Goal: Information Seeking & Learning: Learn about a topic

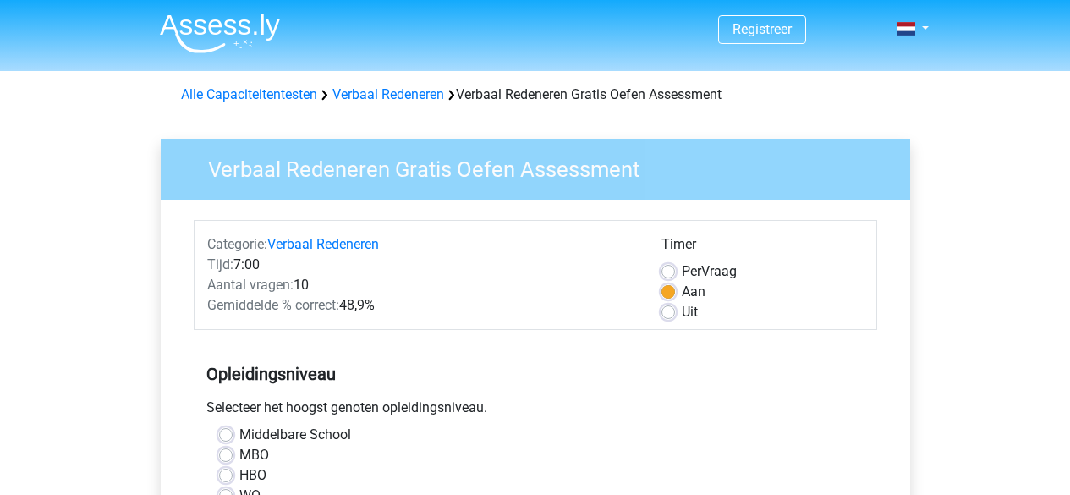
scroll to position [107, 0]
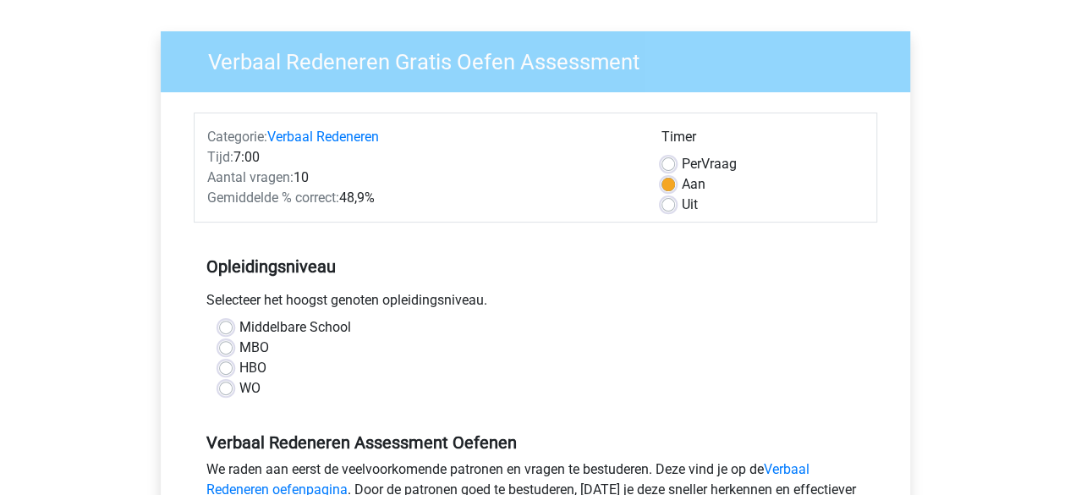
click at [239, 368] on label "HBO" at bounding box center [252, 368] width 27 height 20
click at [222, 368] on input "HBO" at bounding box center [226, 366] width 14 height 17
radio input "true"
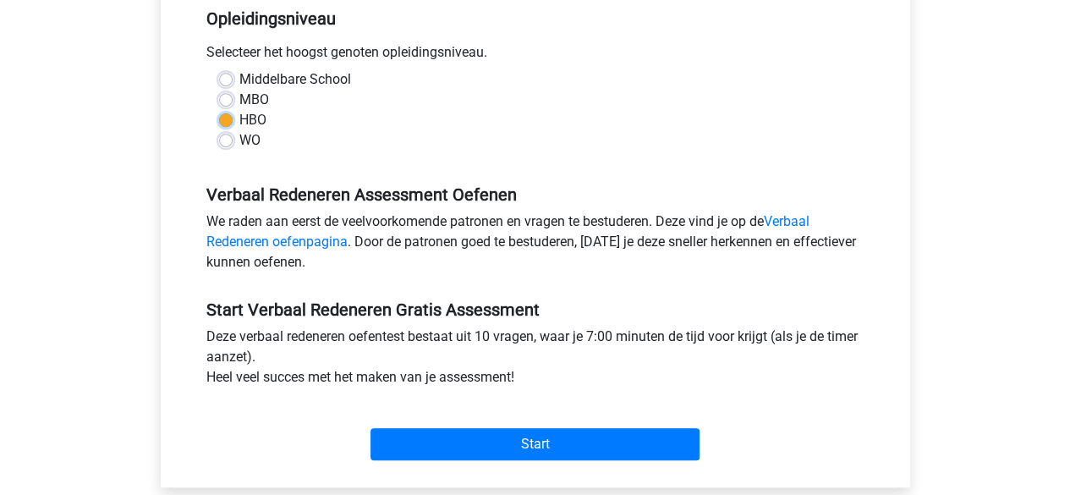
scroll to position [356, 0]
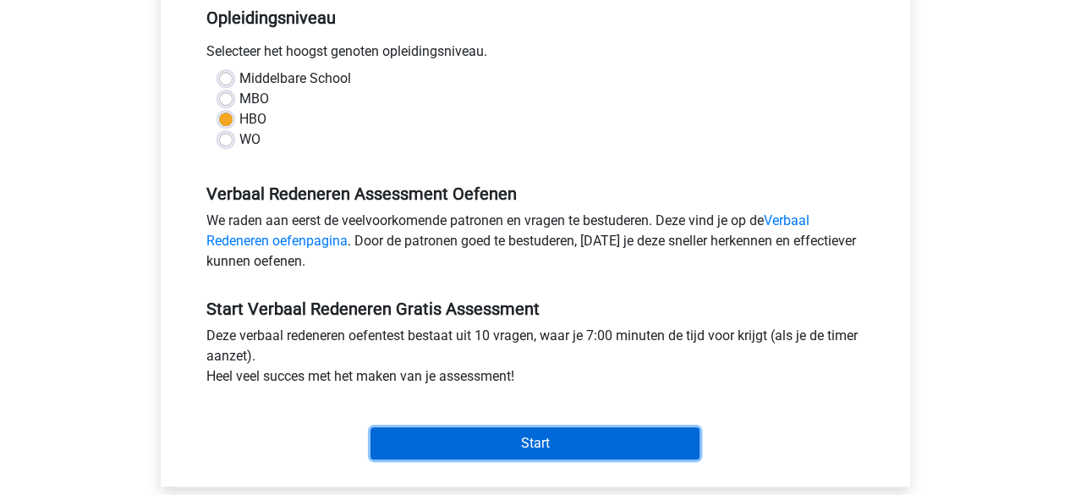
click at [543, 445] on input "Start" at bounding box center [534, 443] width 329 height 32
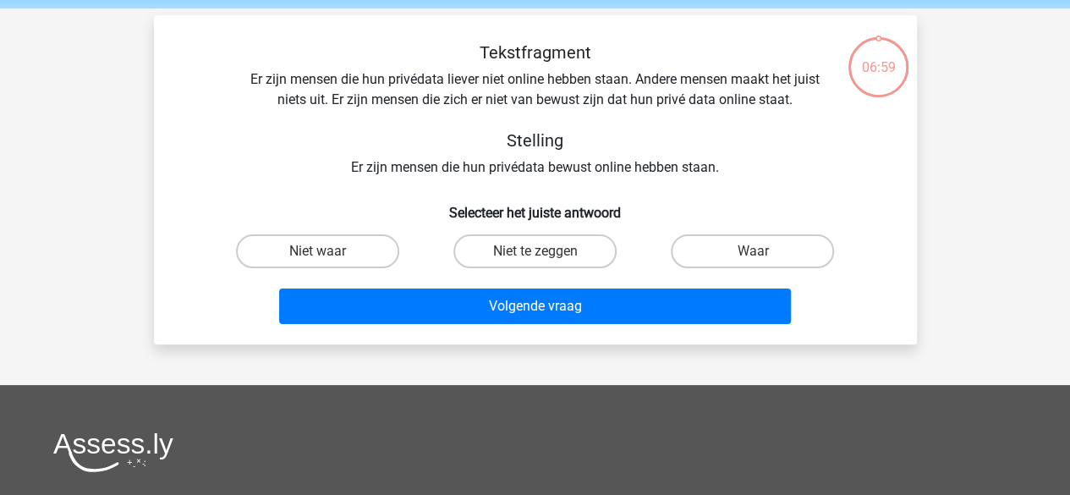
scroll to position [58, 0]
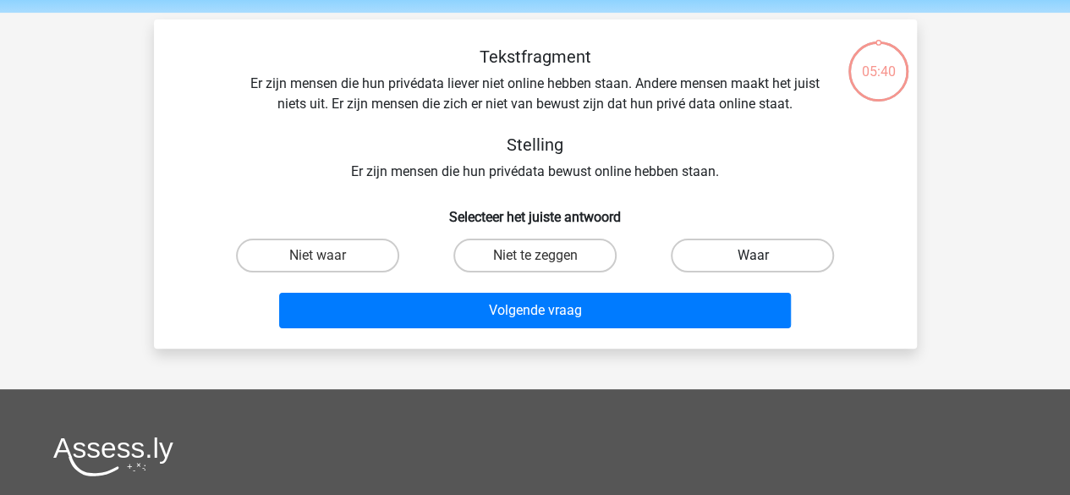
click at [772, 255] on label "Waar" at bounding box center [752, 255] width 163 height 34
click at [764, 255] on input "Waar" at bounding box center [758, 260] width 11 height 11
radio input "true"
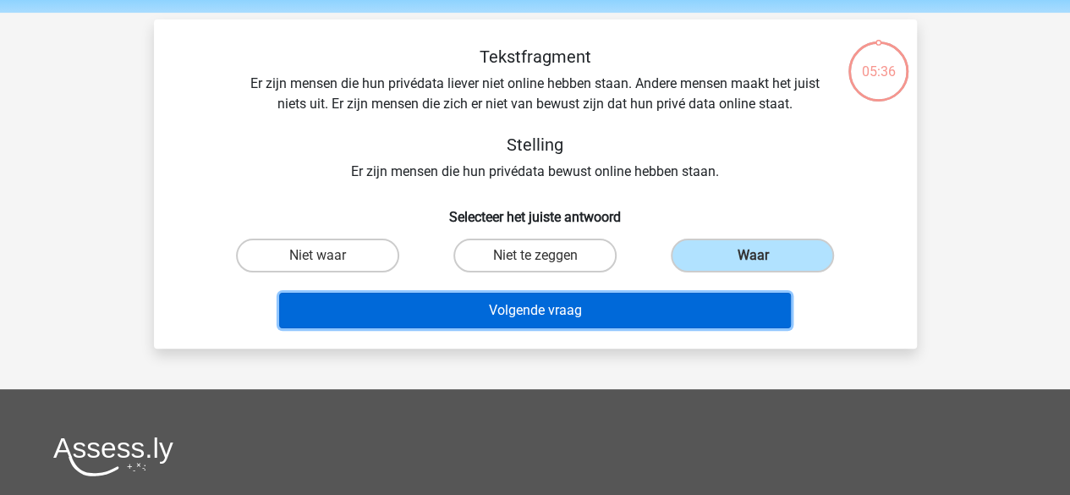
click at [654, 309] on button "Volgende vraag" at bounding box center [535, 311] width 512 height 36
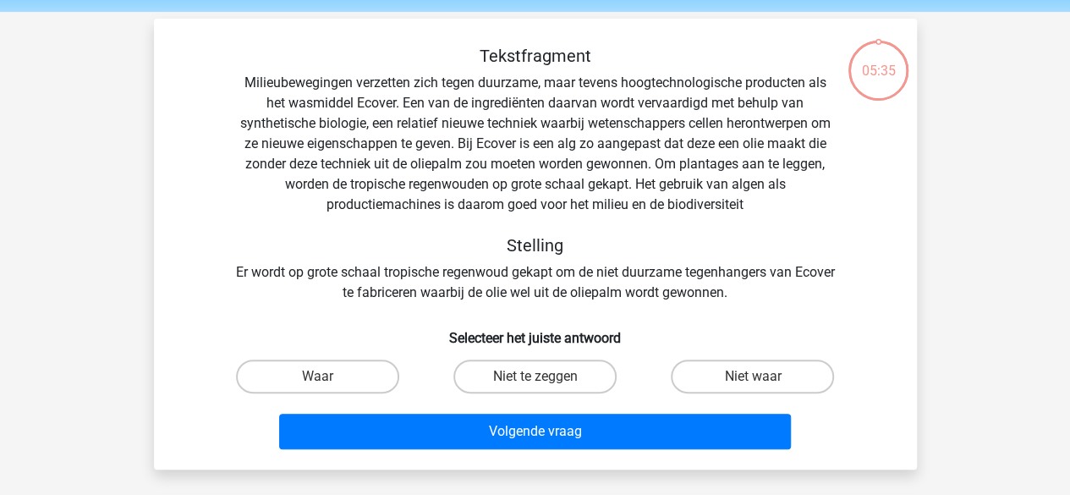
scroll to position [78, 0]
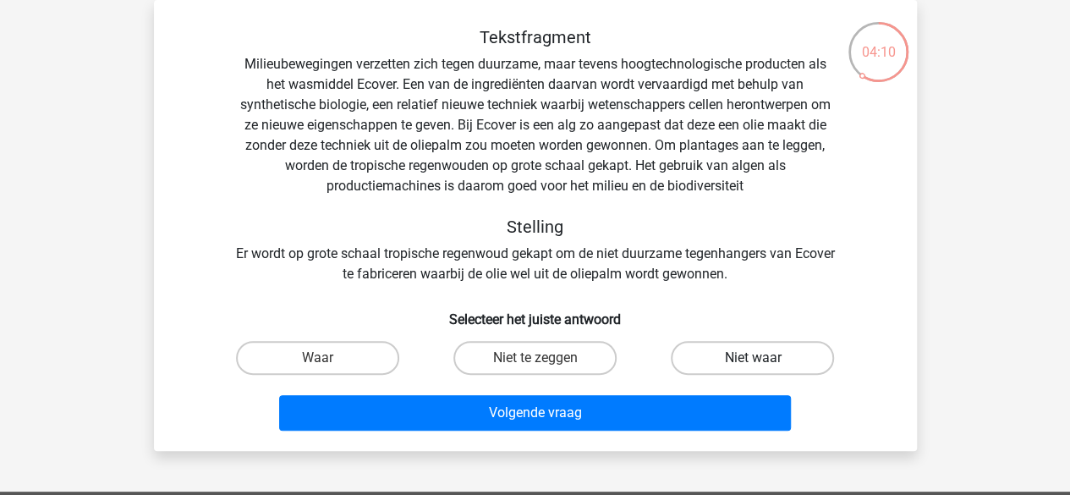
click at [719, 353] on label "Niet waar" at bounding box center [752, 358] width 163 height 34
click at [753, 358] on input "Niet waar" at bounding box center [758, 363] width 11 height 11
radio input "true"
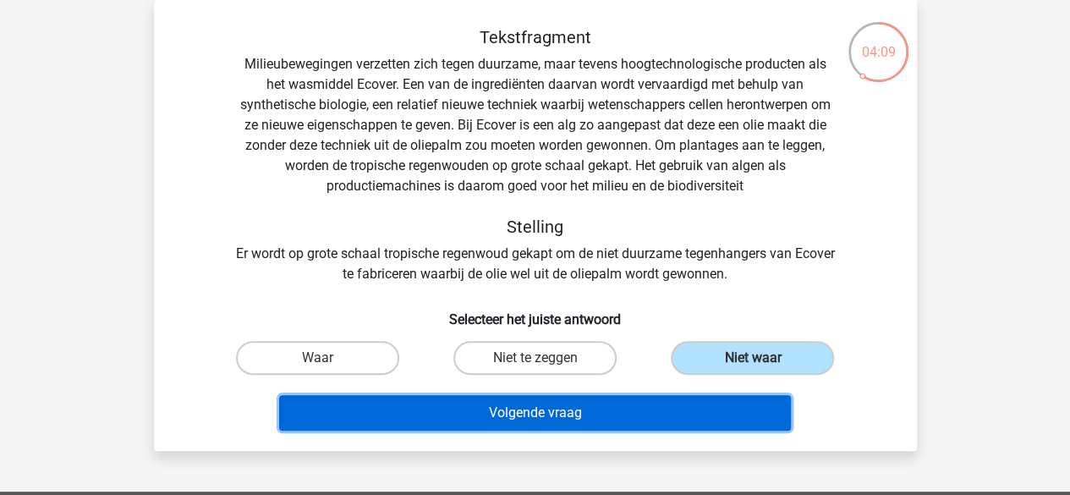
click at [655, 407] on button "Volgende vraag" at bounding box center [535, 413] width 512 height 36
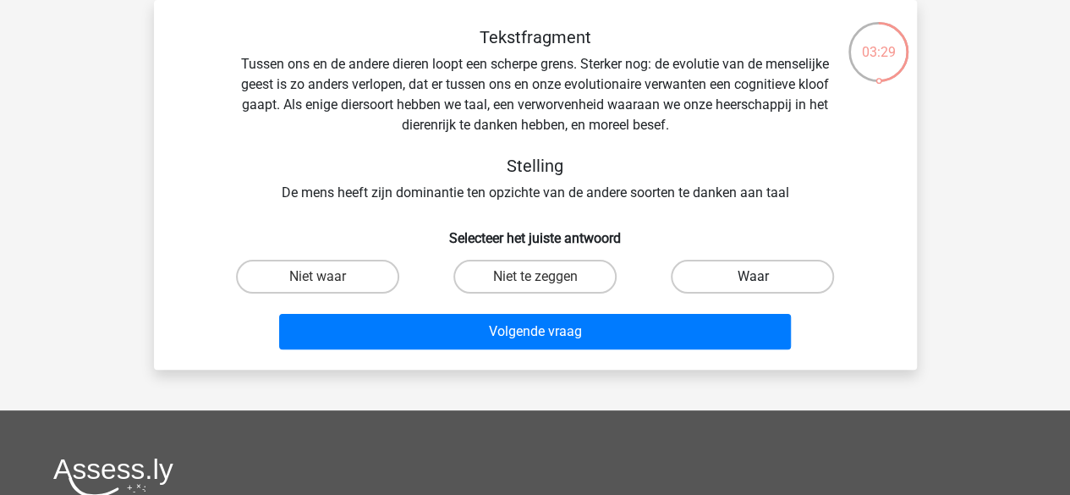
click at [708, 282] on label "Waar" at bounding box center [752, 277] width 163 height 34
click at [753, 282] on input "Waar" at bounding box center [758, 282] width 11 height 11
radio input "true"
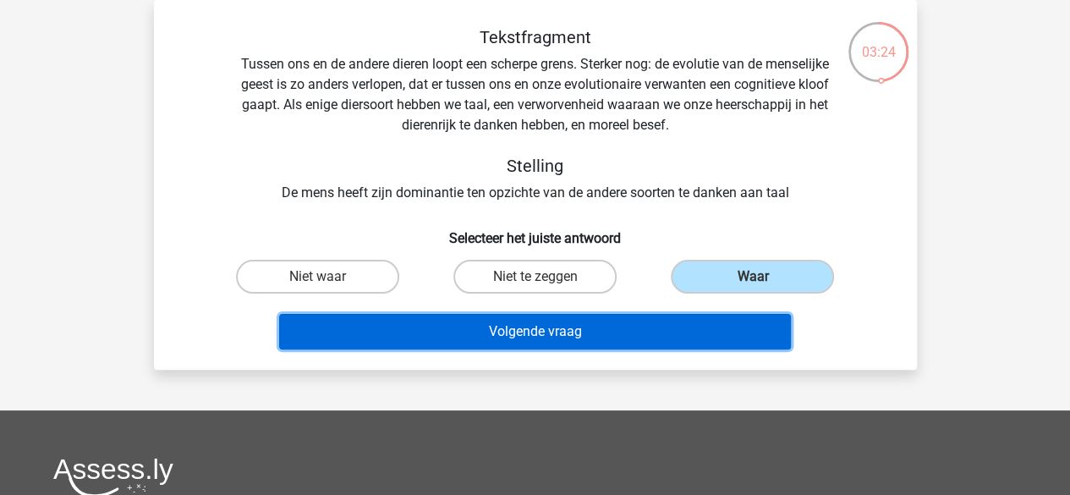
click at [645, 326] on button "Volgende vraag" at bounding box center [535, 332] width 512 height 36
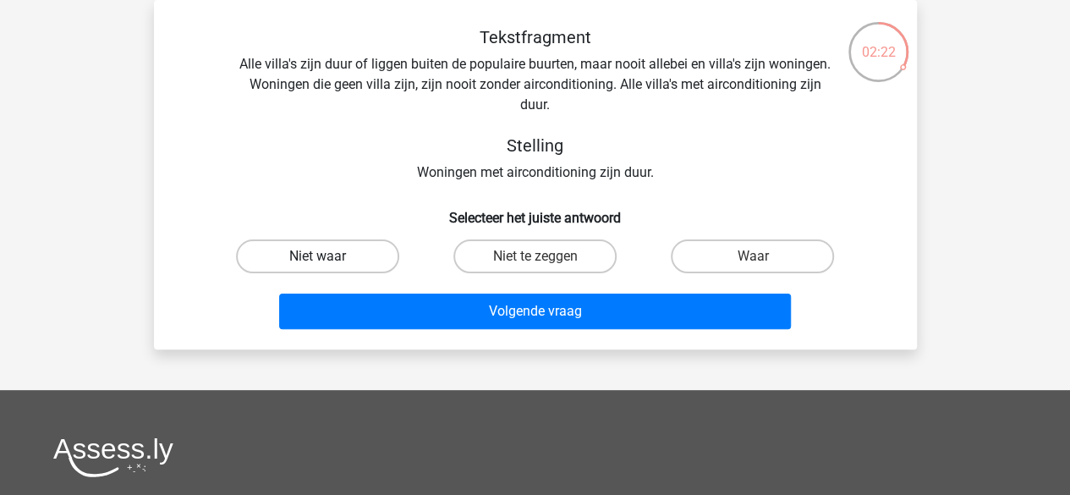
click at [328, 263] on label "Niet waar" at bounding box center [317, 256] width 163 height 34
click at [328, 263] on input "Niet waar" at bounding box center [322, 261] width 11 height 11
radio input "true"
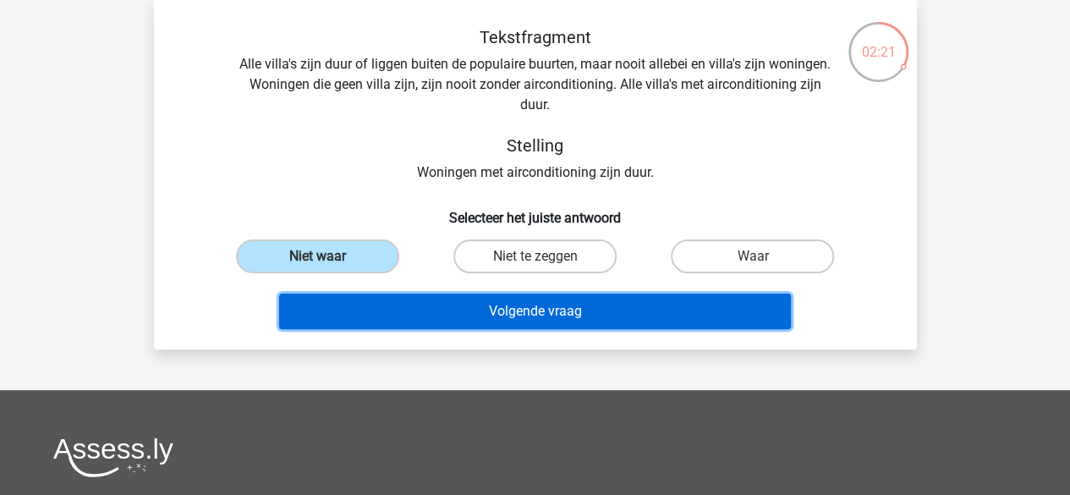
click at [504, 317] on button "Volgende vraag" at bounding box center [535, 311] width 512 height 36
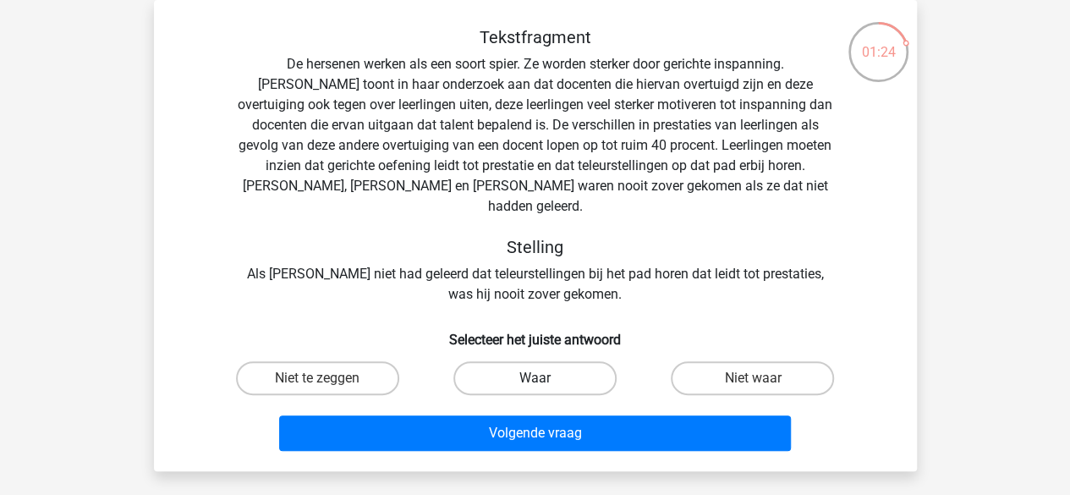
click at [523, 361] on label "Waar" at bounding box center [534, 378] width 163 height 34
click at [534, 378] on input "Waar" at bounding box center [539, 383] width 11 height 11
radio input "true"
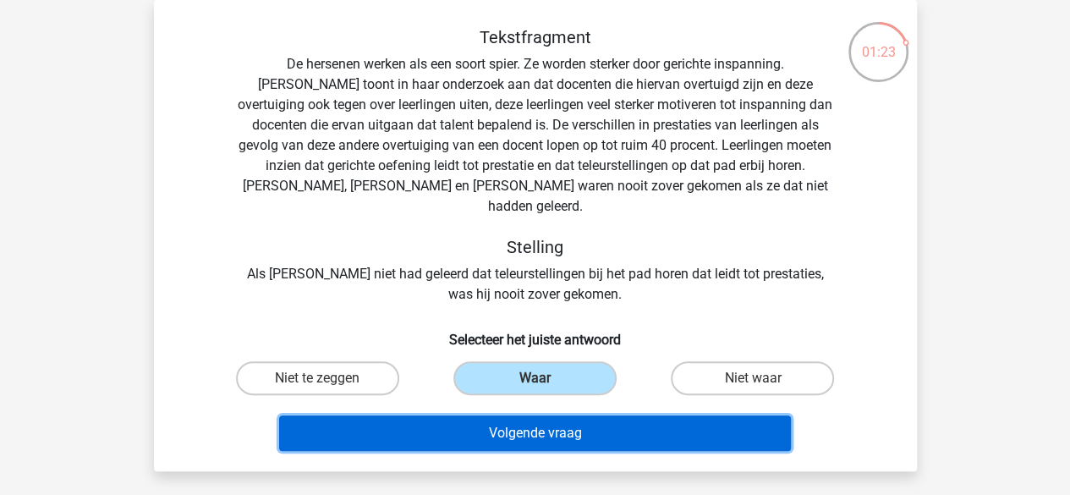
click at [521, 415] on button "Volgende vraag" at bounding box center [535, 433] width 512 height 36
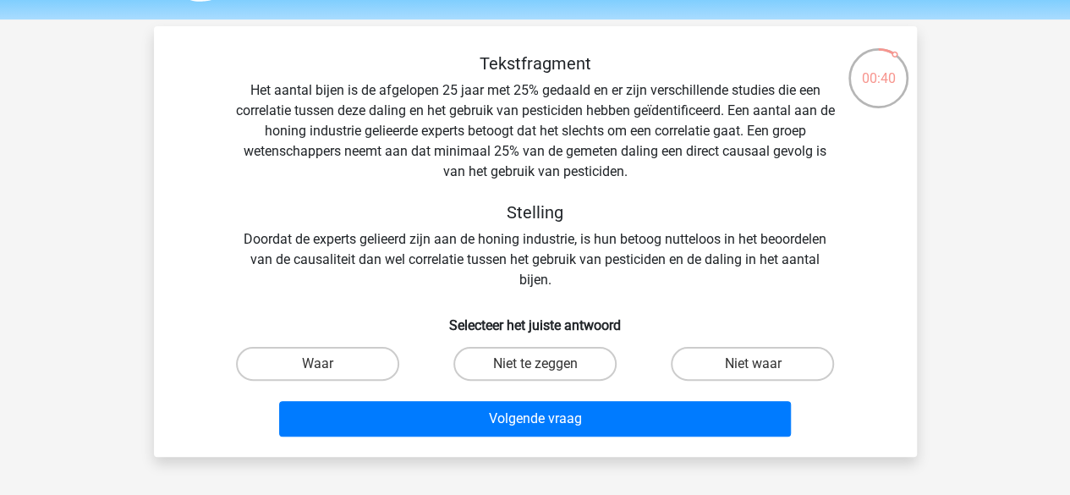
scroll to position [52, 0]
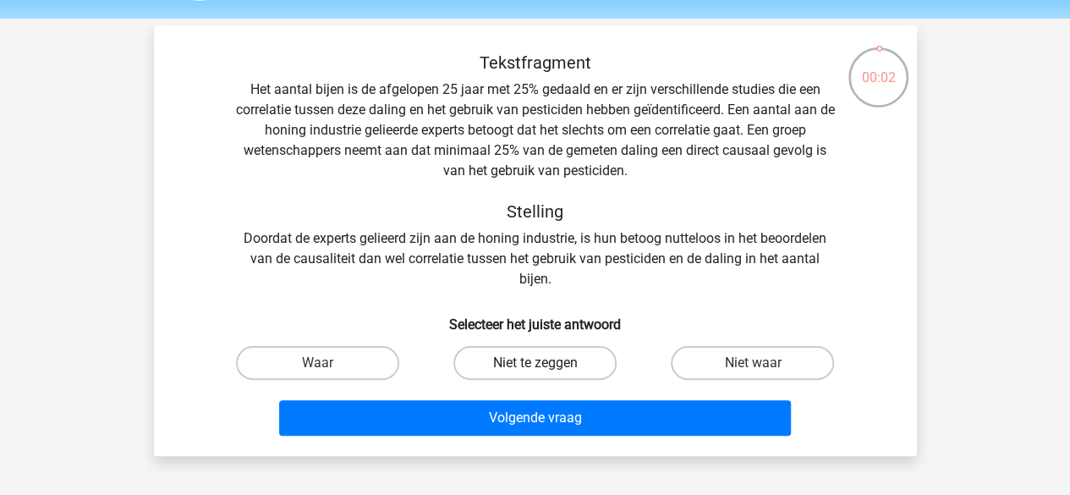
click at [531, 373] on label "Niet te zeggen" at bounding box center [534, 363] width 163 height 34
click at [534, 373] on input "Niet te zeggen" at bounding box center [539, 368] width 11 height 11
radio input "true"
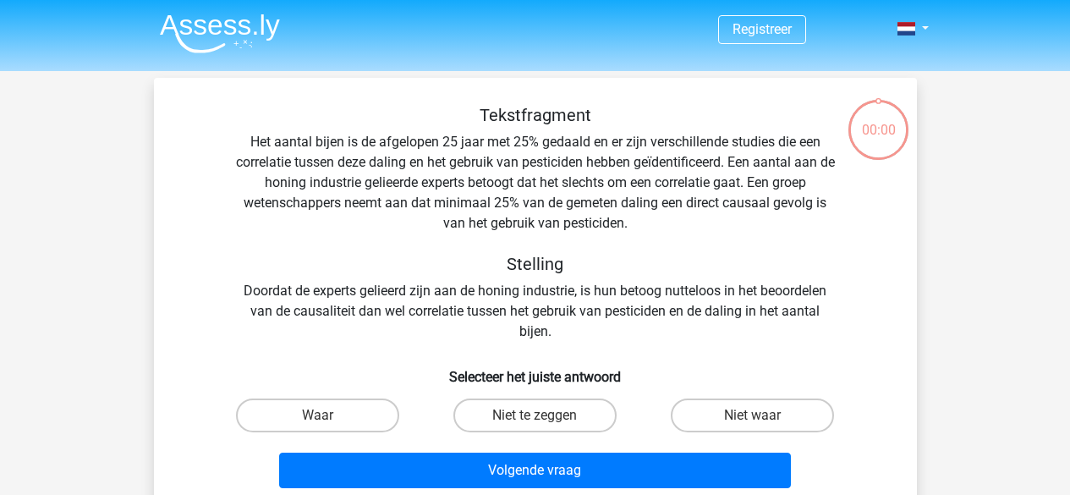
scroll to position [52, 0]
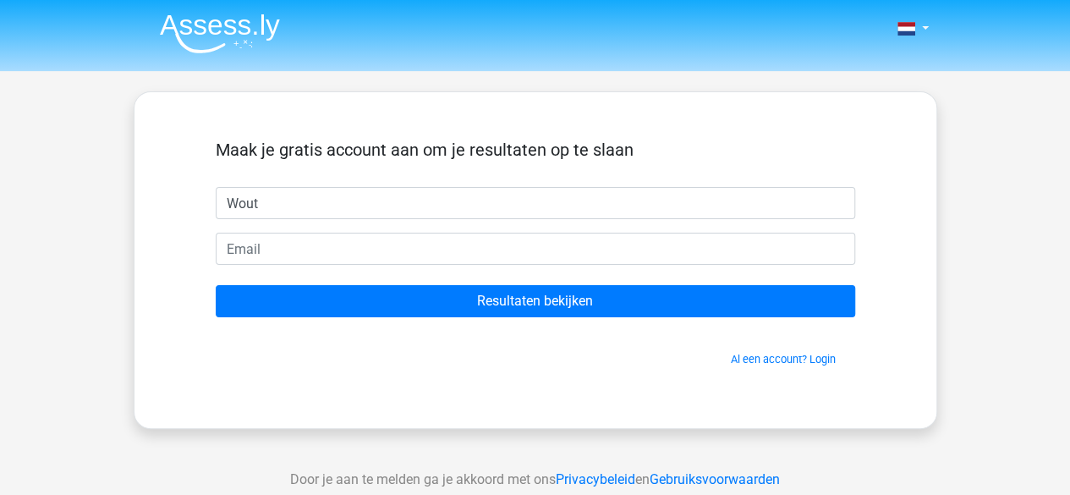
type input "Wout"
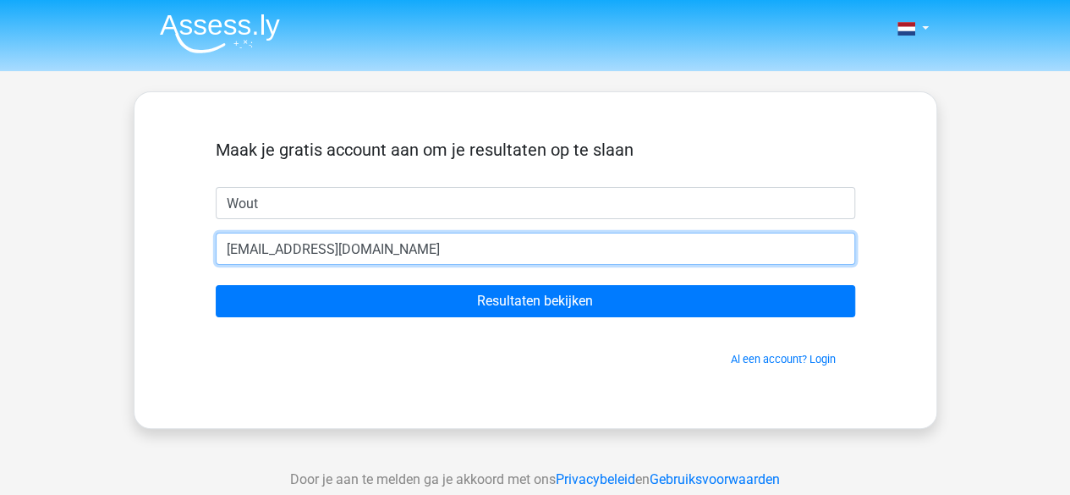
type input "[EMAIL_ADDRESS][DOMAIN_NAME]"
click at [216, 285] on input "Resultaten bekijken" at bounding box center [535, 301] width 639 height 32
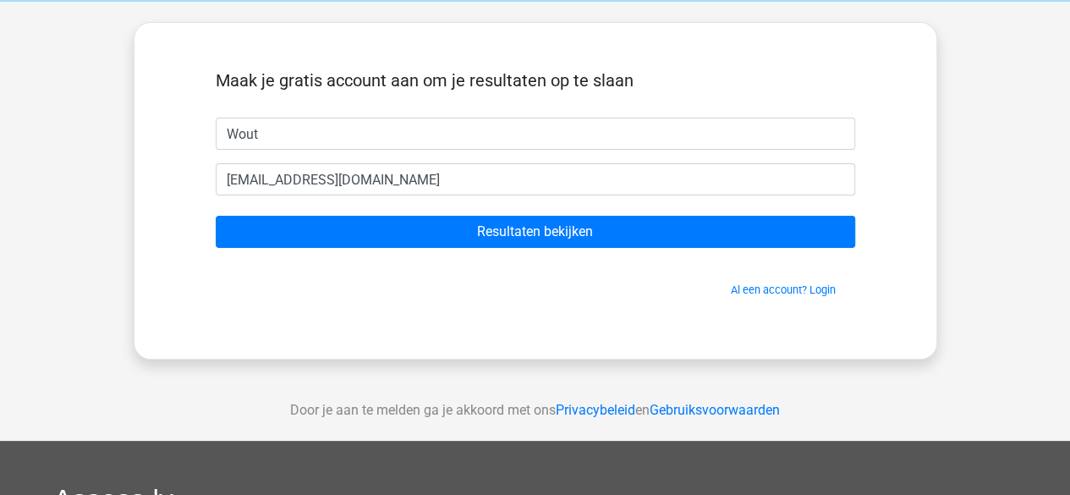
scroll to position [70, 0]
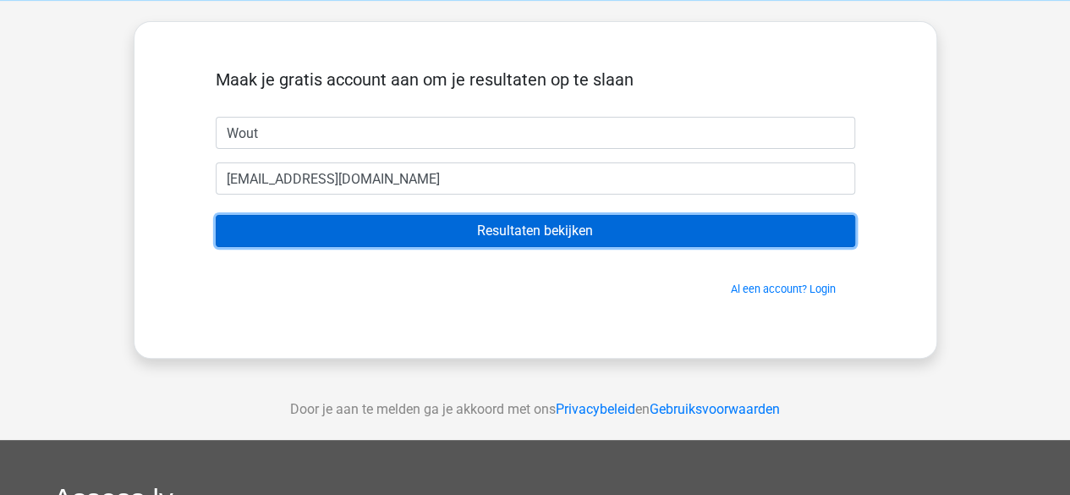
click at [523, 233] on input "Resultaten bekijken" at bounding box center [535, 231] width 639 height 32
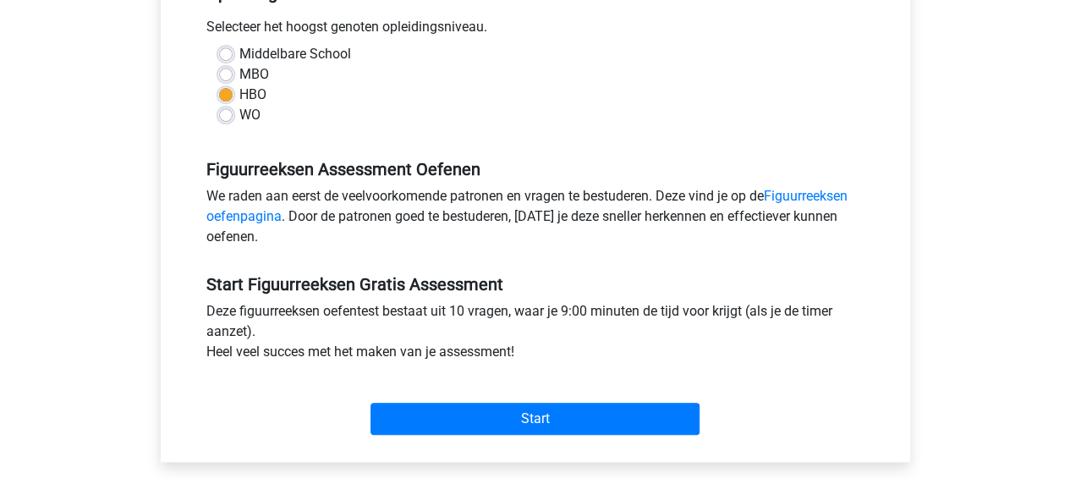
scroll to position [390, 0]
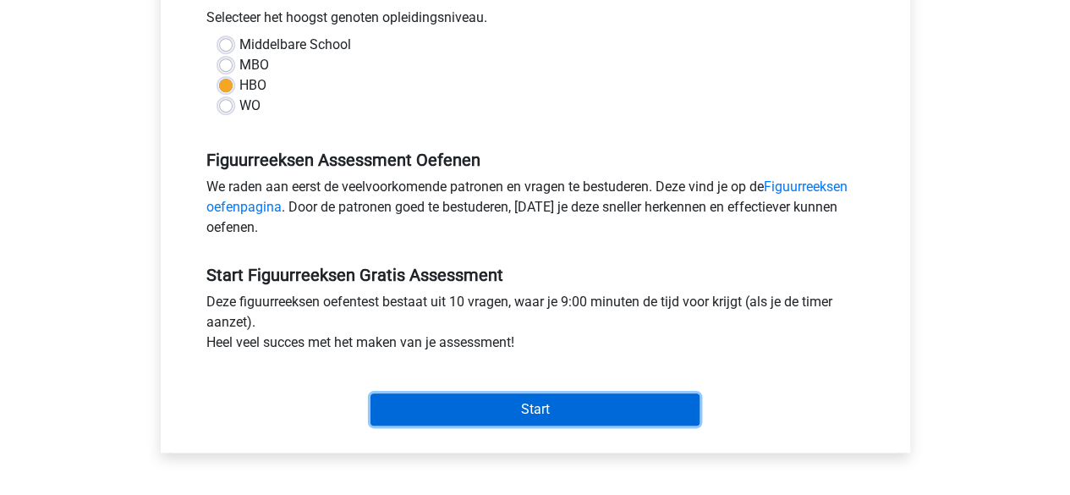
click at [473, 407] on input "Start" at bounding box center [534, 409] width 329 height 32
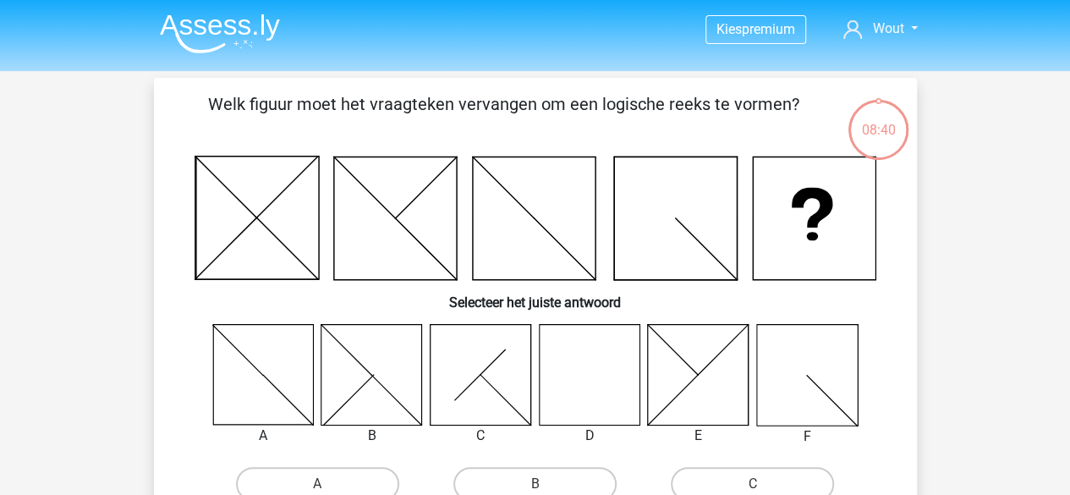
click at [600, 398] on icon at bounding box center [589, 374] width 101 height 101
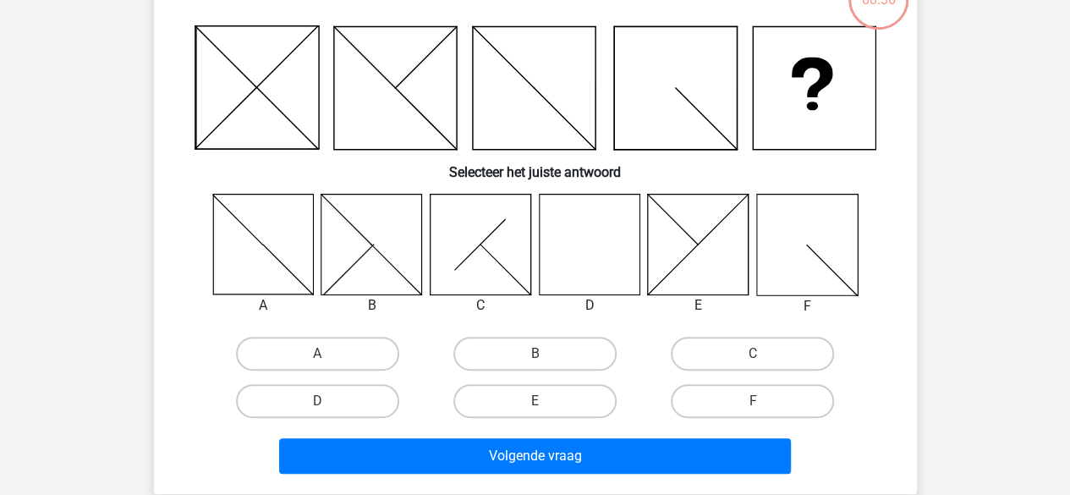
scroll to position [132, 0]
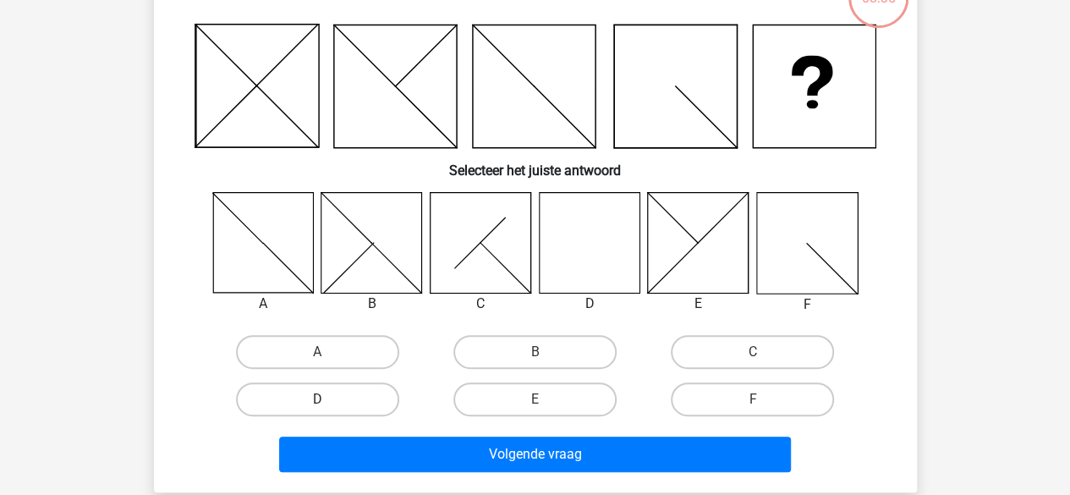
click at [348, 385] on label "D" at bounding box center [317, 399] width 163 height 34
click at [328, 399] on input "D" at bounding box center [322, 404] width 11 height 11
radio input "true"
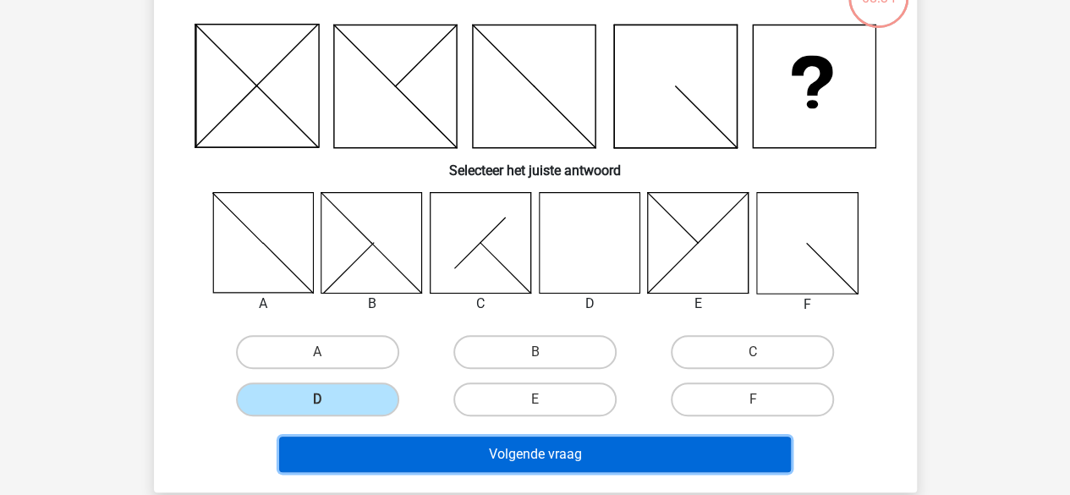
click at [430, 459] on button "Volgende vraag" at bounding box center [535, 454] width 512 height 36
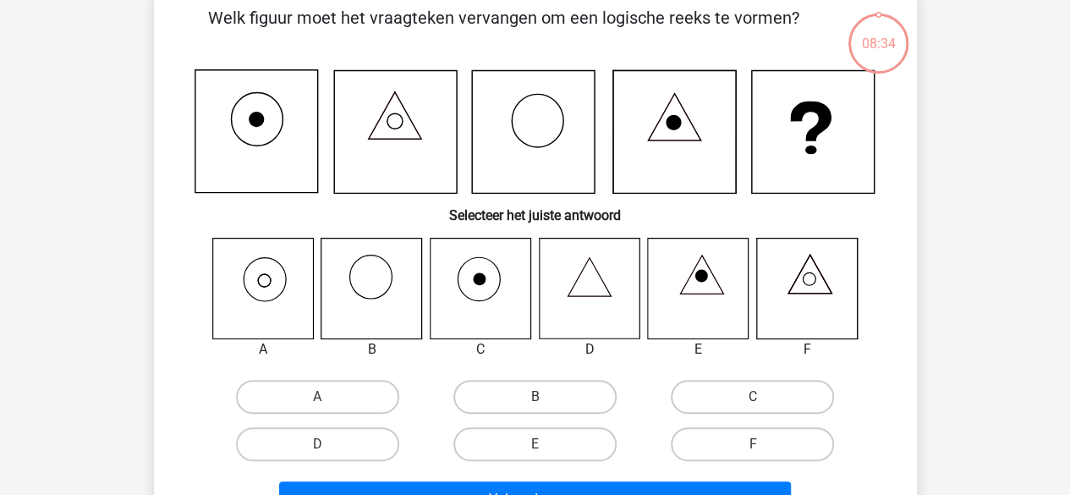
scroll to position [78, 0]
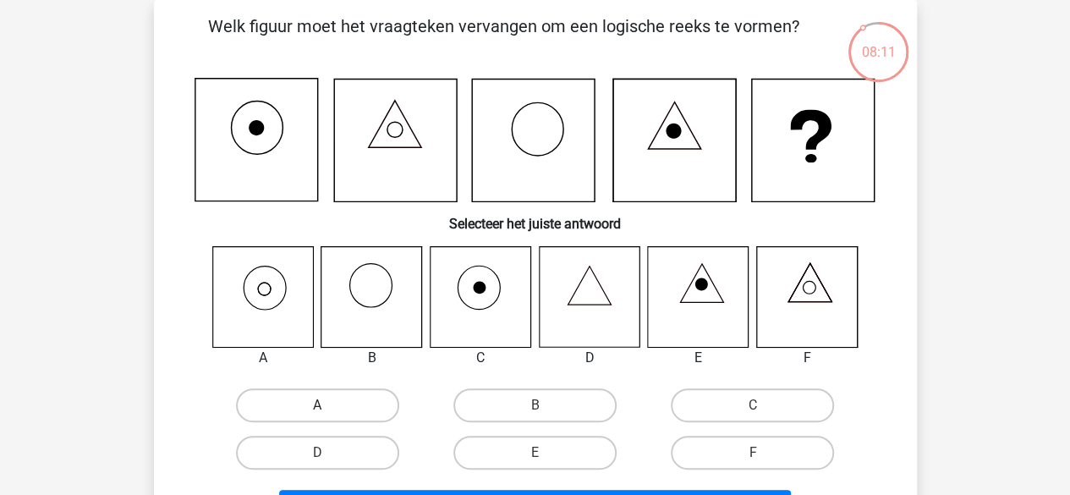
drag, startPoint x: 260, startPoint y: 297, endPoint x: 284, endPoint y: 417, distance: 122.6
click at [284, 417] on div "A B C D E F" at bounding box center [535, 361] width 709 height 231
click at [284, 417] on label "A" at bounding box center [317, 405] width 163 height 34
click at [317, 416] on input "A" at bounding box center [322, 410] width 11 height 11
radio input "true"
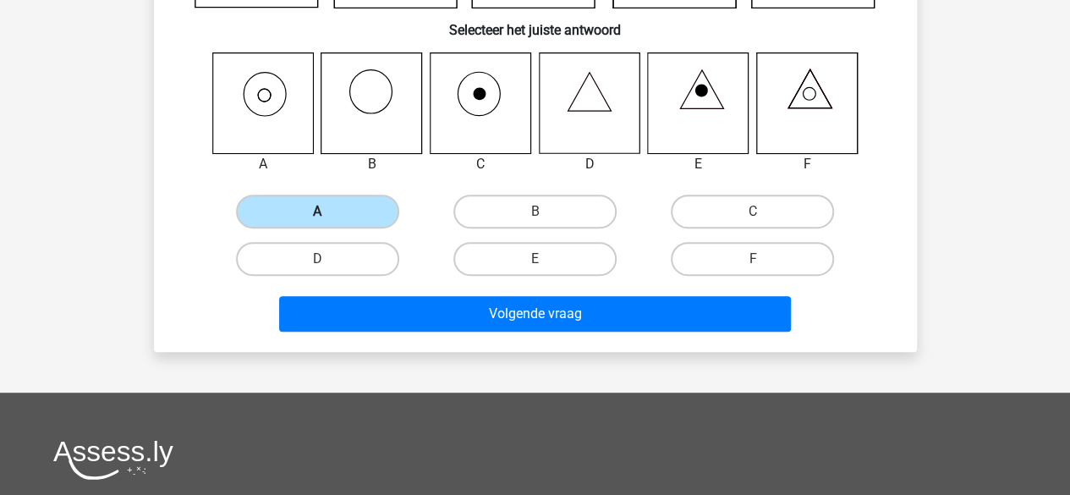
scroll to position [282, 0]
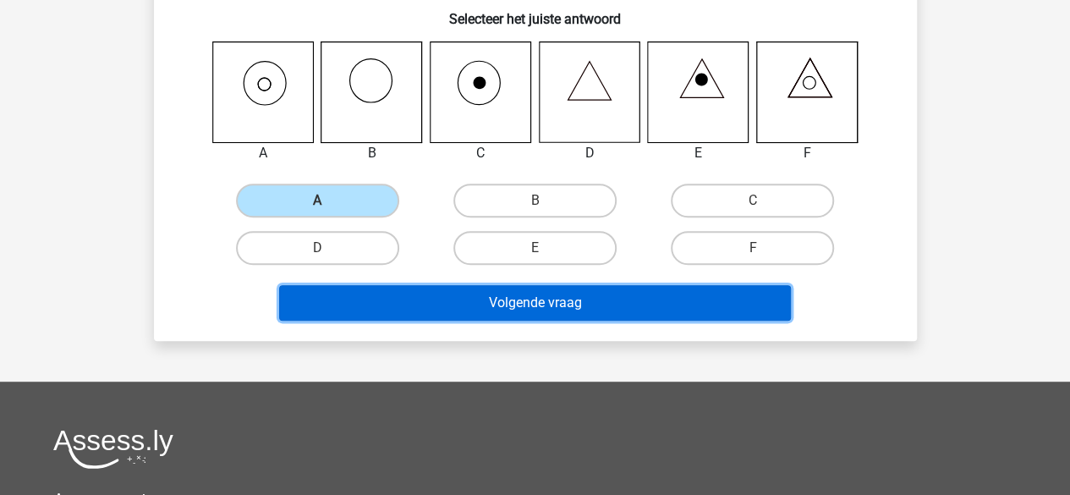
click at [421, 301] on button "Volgende vraag" at bounding box center [535, 303] width 512 height 36
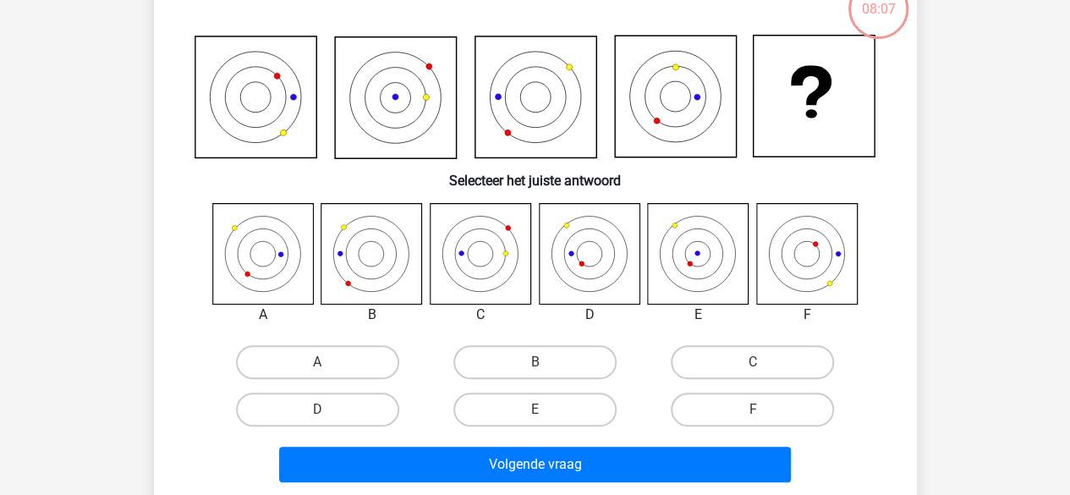
scroll to position [78, 0]
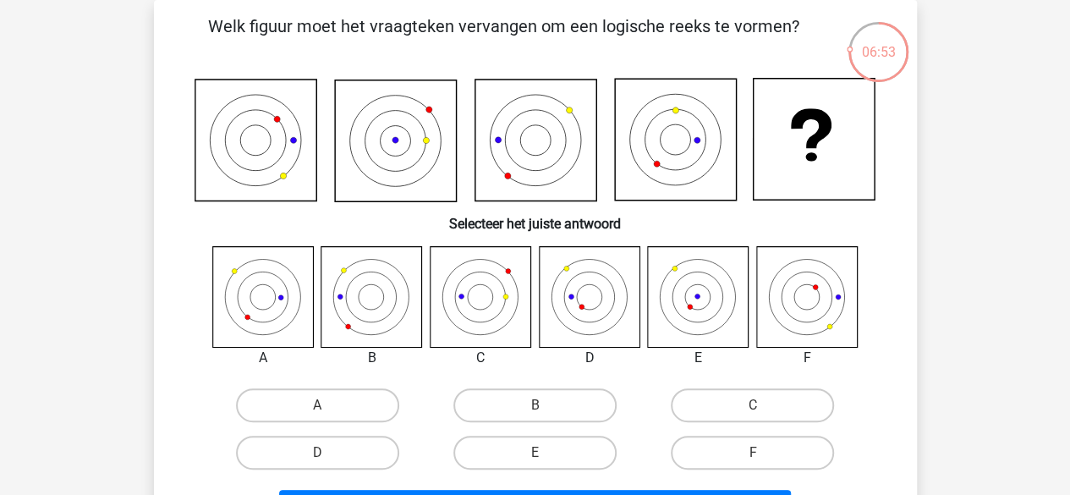
click at [489, 304] on icon at bounding box center [480, 296] width 101 height 101
click at [759, 398] on label "C" at bounding box center [752, 405] width 163 height 34
click at [759, 405] on input "C" at bounding box center [758, 410] width 11 height 11
radio input "true"
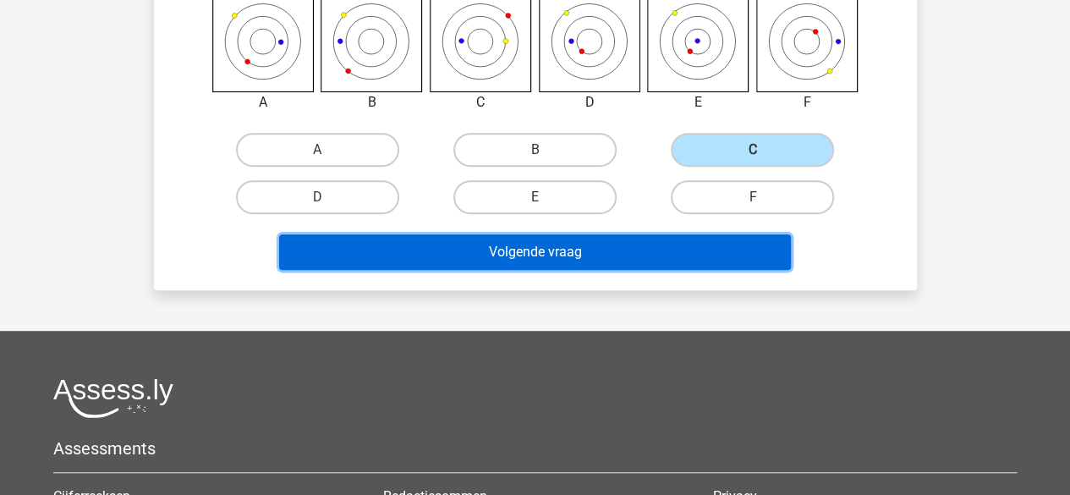
click at [587, 261] on button "Volgende vraag" at bounding box center [535, 252] width 512 height 36
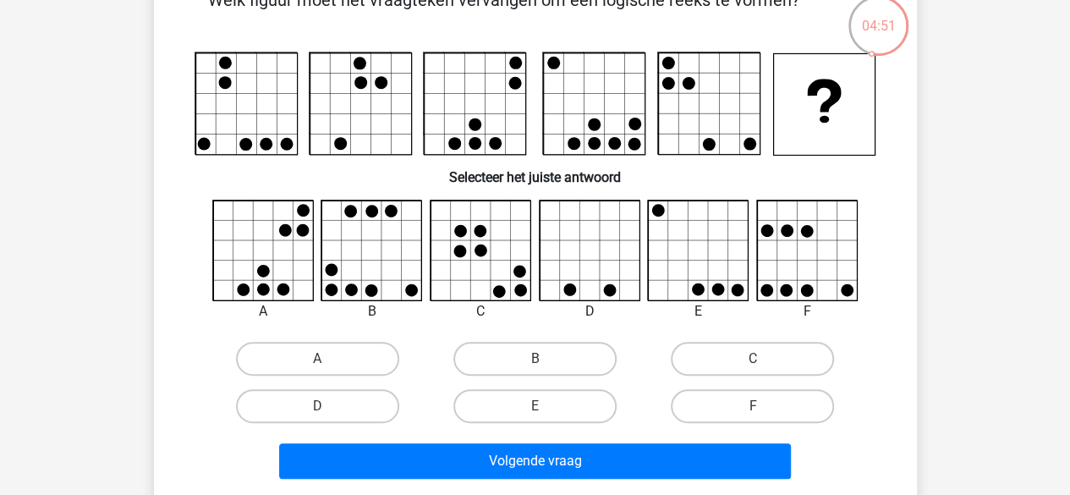
scroll to position [105, 0]
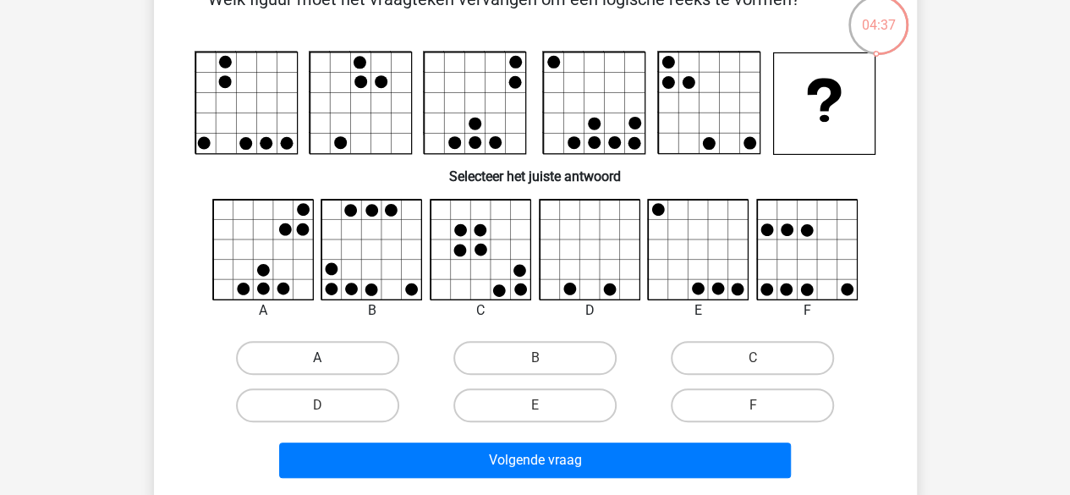
click at [349, 370] on label "A" at bounding box center [317, 358] width 163 height 34
click at [328, 369] on input "A" at bounding box center [322, 363] width 11 height 11
radio input "true"
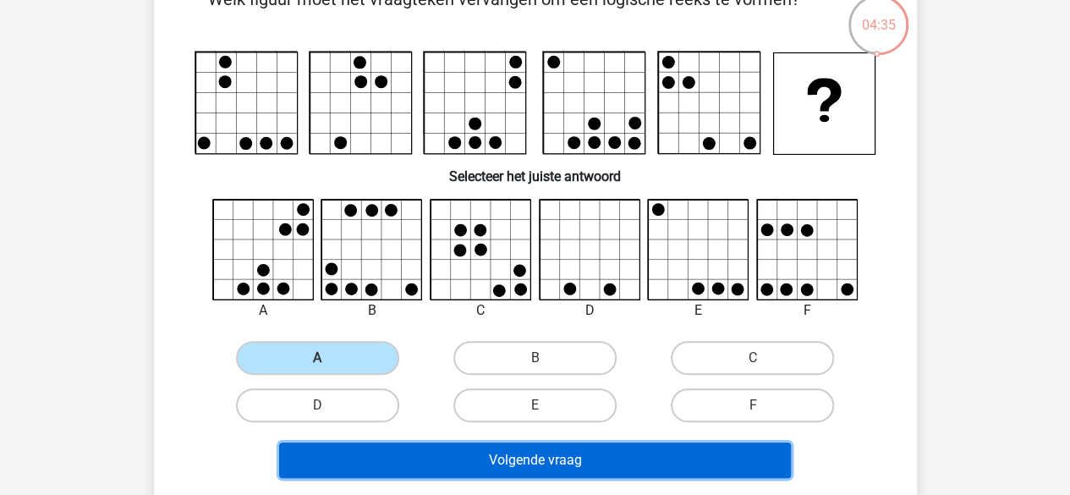
click at [553, 459] on button "Volgende vraag" at bounding box center [535, 460] width 512 height 36
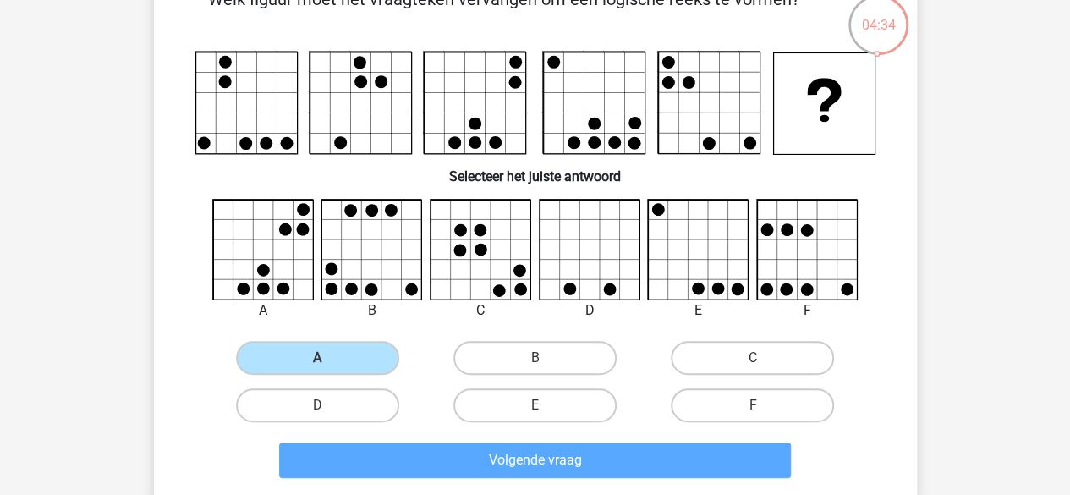
scroll to position [78, 0]
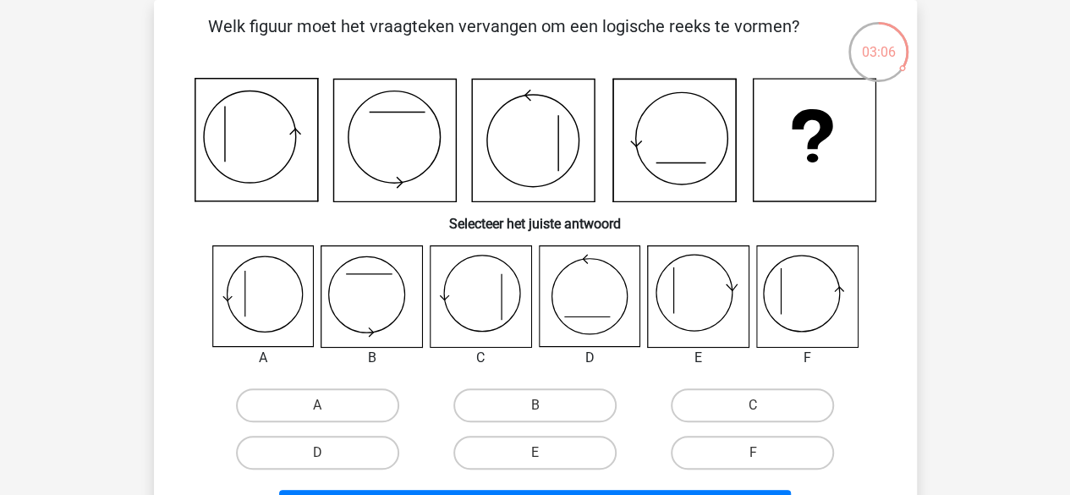
click at [700, 304] on icon at bounding box center [698, 296] width 101 height 101
click at [523, 456] on label "E" at bounding box center [534, 452] width 163 height 34
click at [534, 456] on input "E" at bounding box center [539, 457] width 11 height 11
radio input "true"
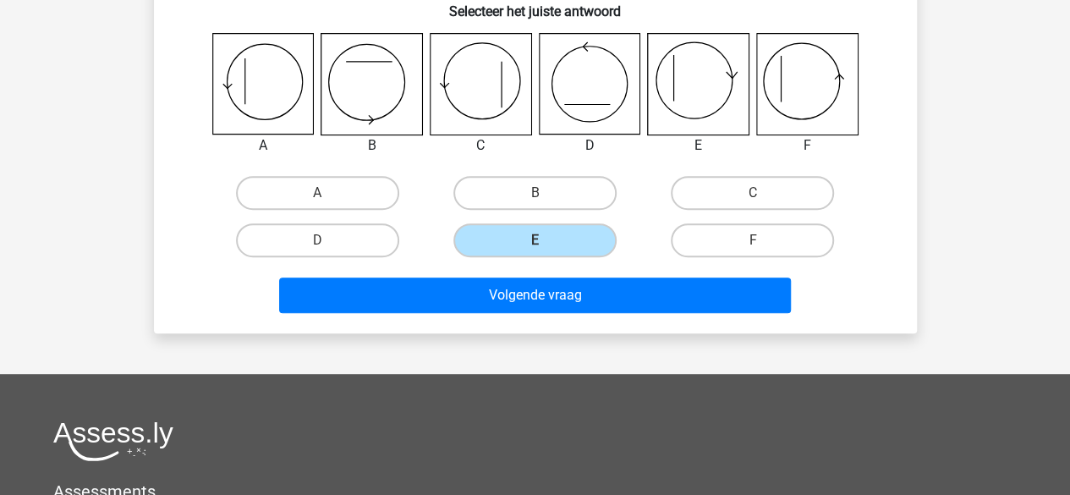
scroll to position [291, 0]
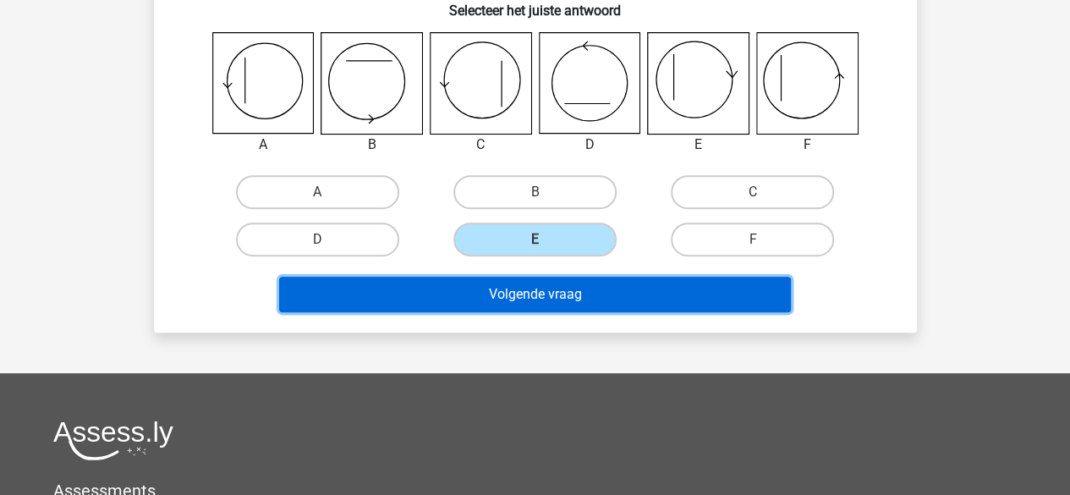
click at [596, 290] on button "Volgende vraag" at bounding box center [535, 295] width 512 height 36
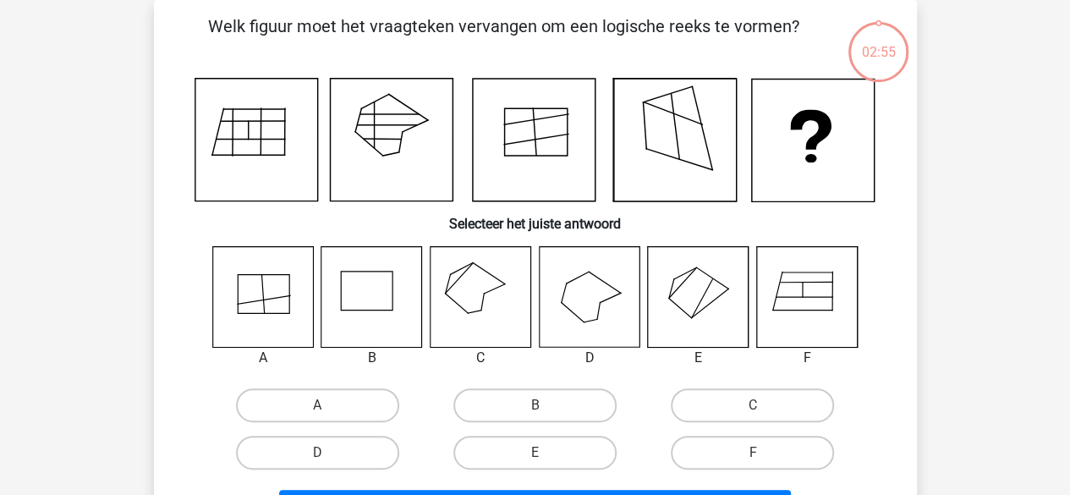
scroll to position [78, 0]
click at [548, 464] on label "E" at bounding box center [534, 452] width 163 height 34
click at [545, 463] on input "E" at bounding box center [539, 457] width 11 height 11
radio input "true"
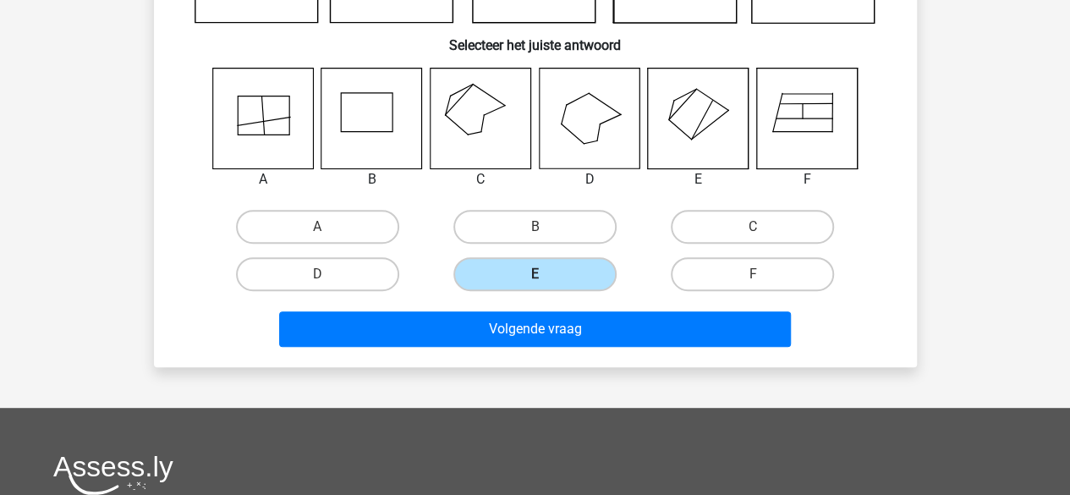
scroll to position [255, 0]
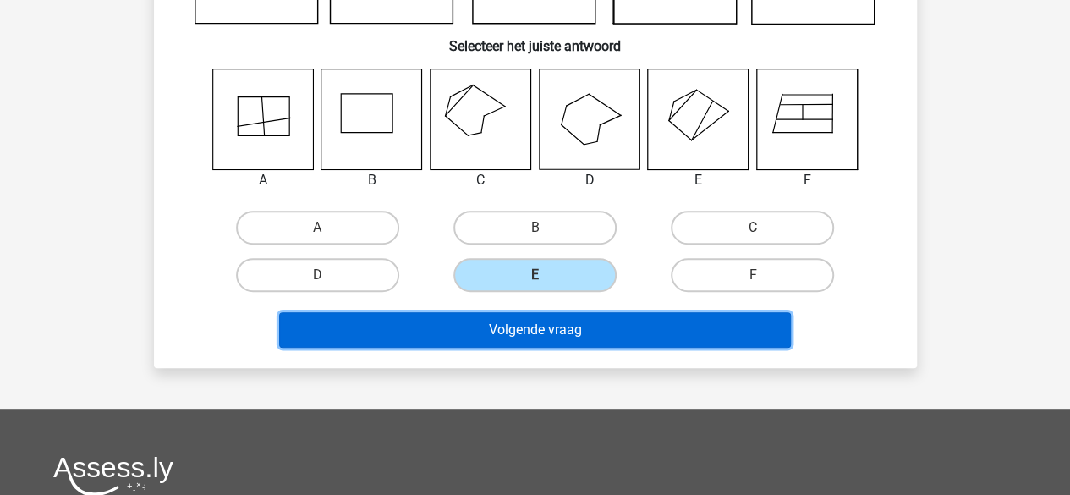
click at [563, 320] on button "Volgende vraag" at bounding box center [535, 330] width 512 height 36
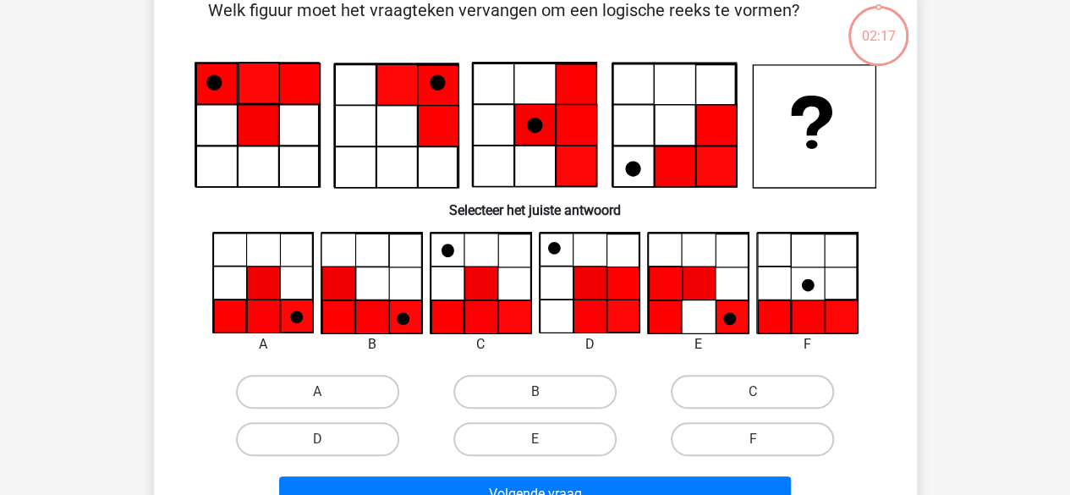
scroll to position [78, 0]
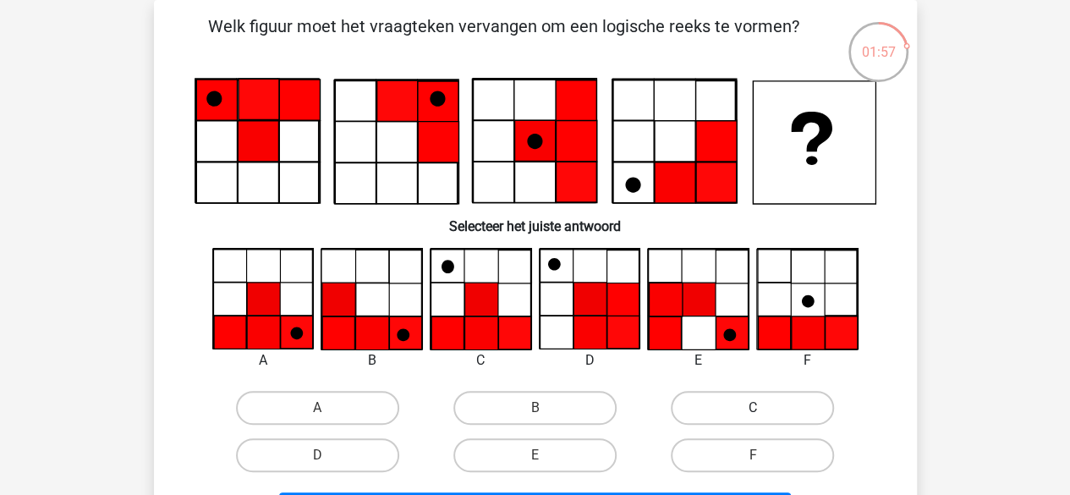
click at [773, 410] on label "C" at bounding box center [752, 408] width 163 height 34
click at [764, 410] on input "C" at bounding box center [758, 413] width 11 height 11
radio input "true"
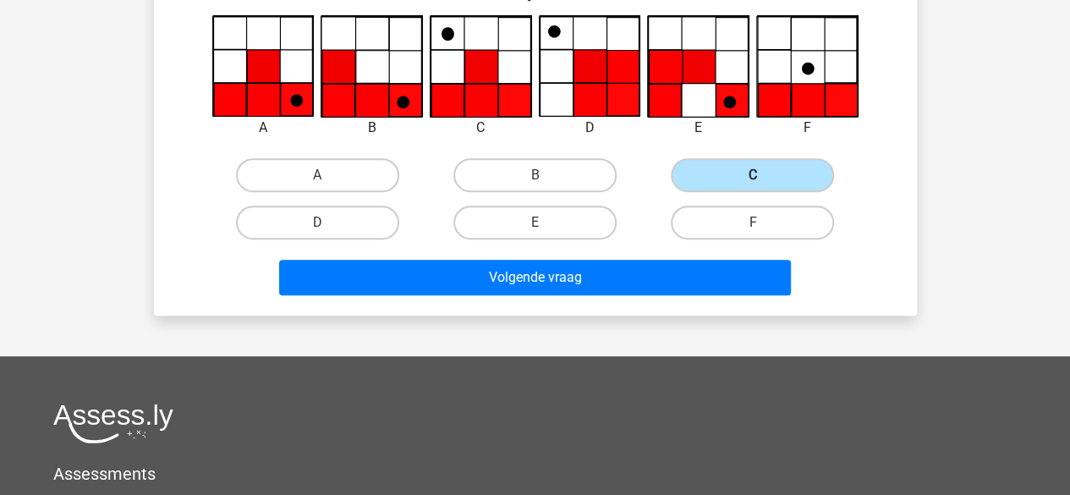
scroll to position [314, 0]
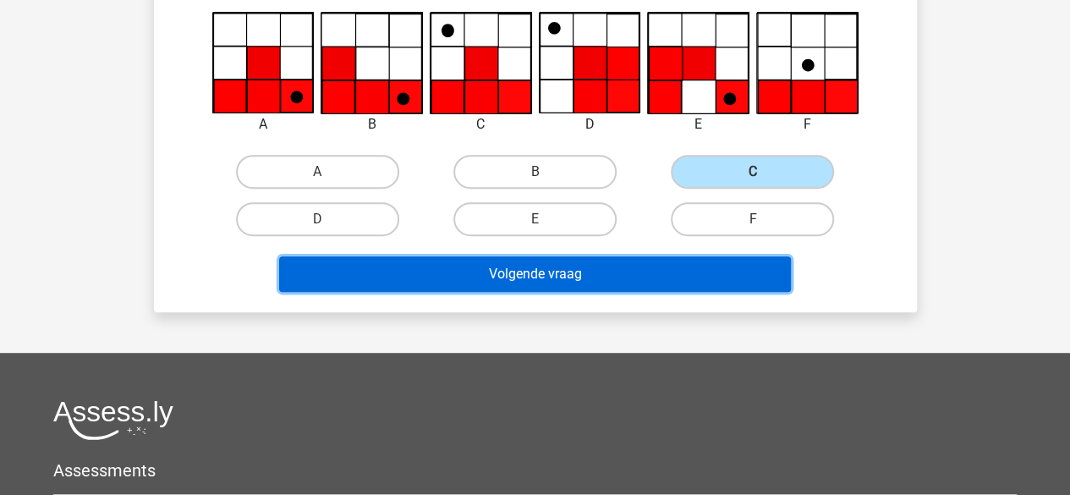
click at [674, 270] on button "Volgende vraag" at bounding box center [535, 274] width 512 height 36
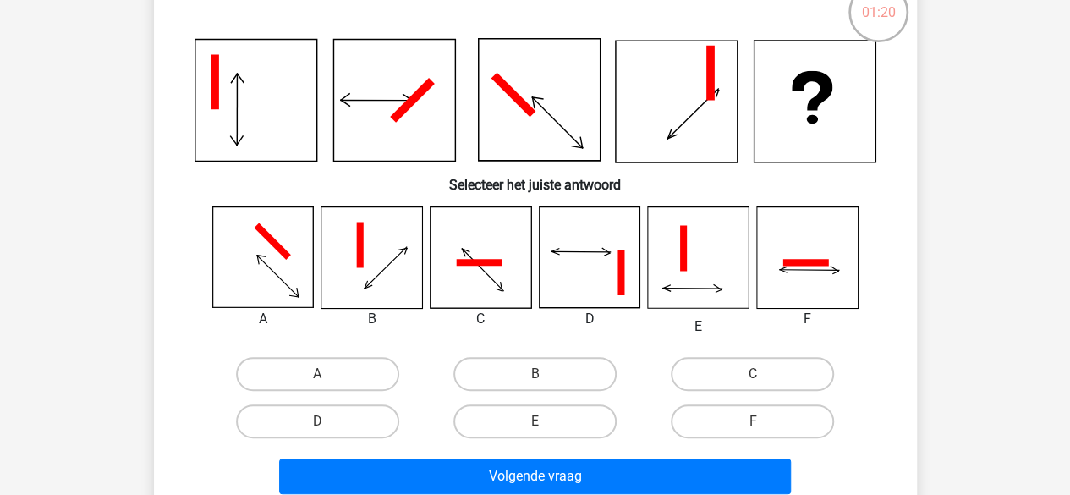
scroll to position [118, 0]
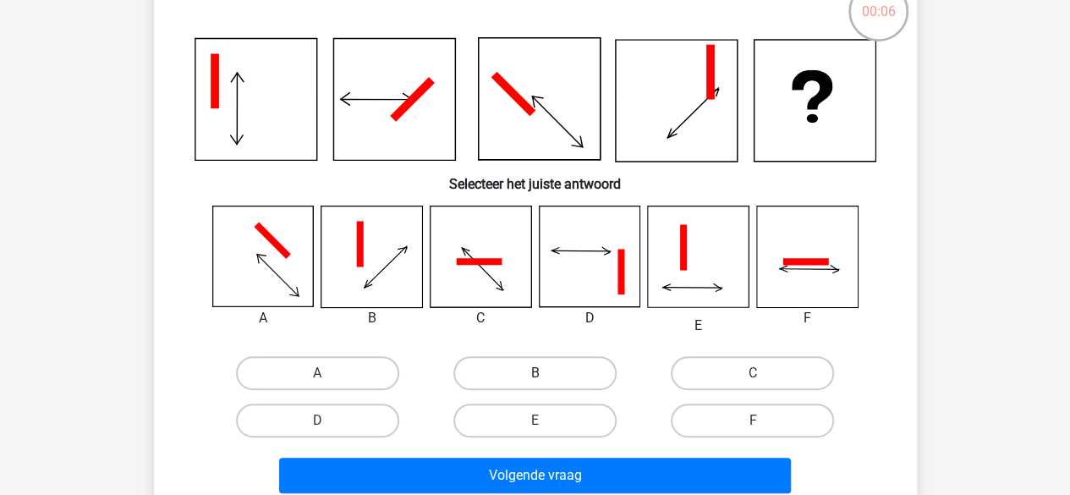
click at [566, 373] on label "B" at bounding box center [534, 373] width 163 height 34
click at [545, 373] on input "B" at bounding box center [539, 378] width 11 height 11
radio input "true"
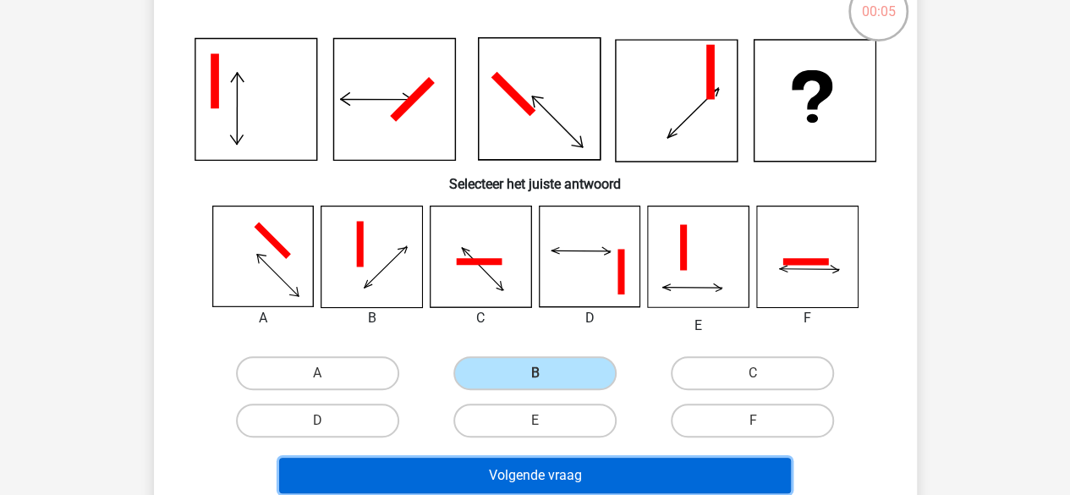
click at [592, 468] on button "Volgende vraag" at bounding box center [535, 475] width 512 height 36
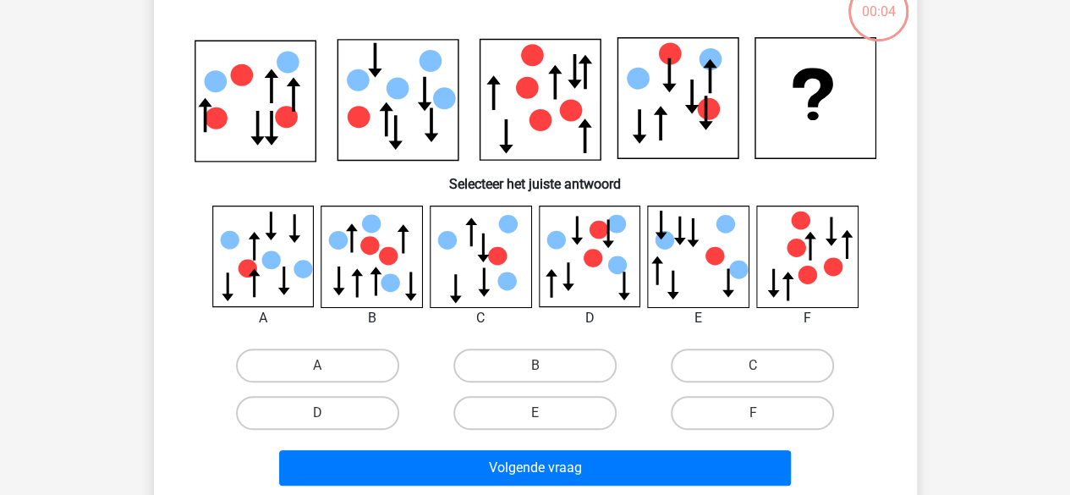
scroll to position [78, 0]
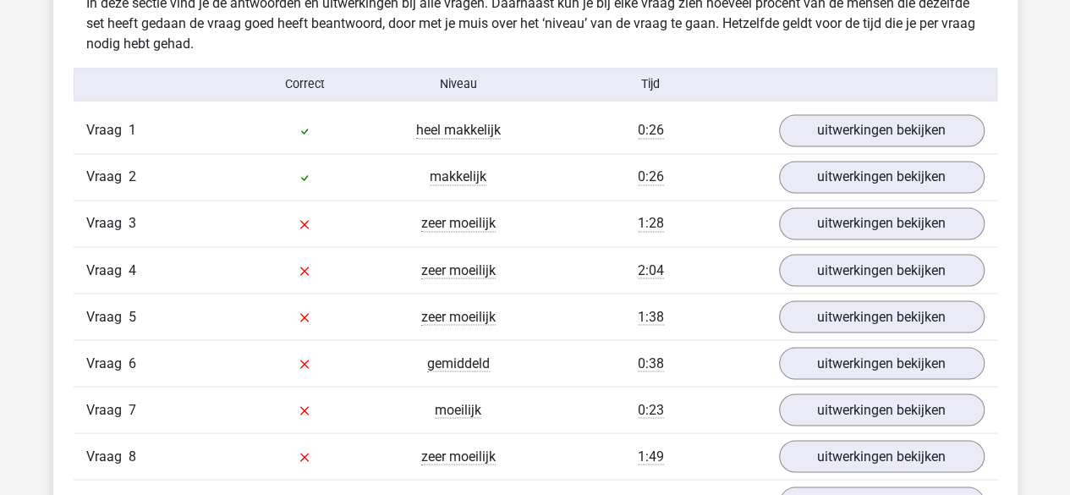
scroll to position [1377, 0]
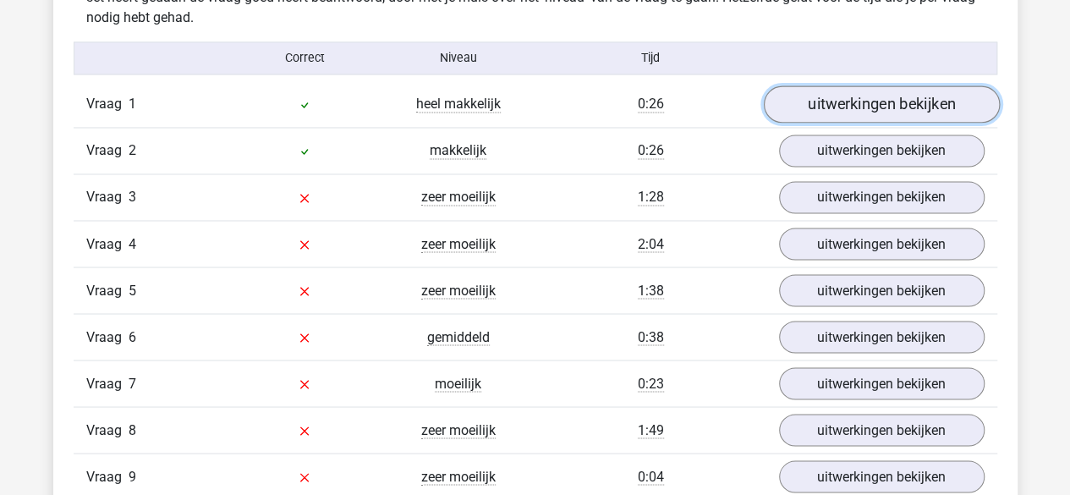
click at [902, 104] on link "uitwerkingen bekijken" at bounding box center [881, 104] width 236 height 37
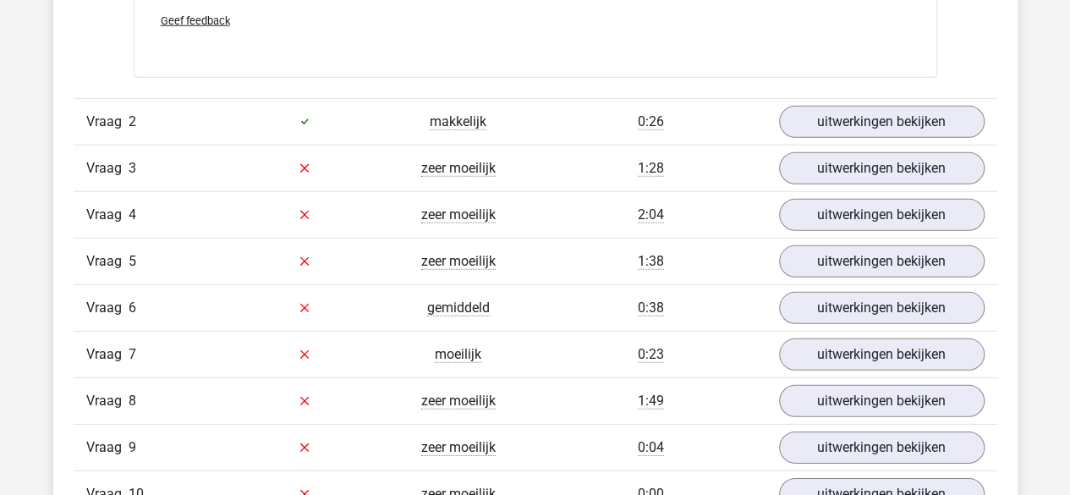
scroll to position [2383, 0]
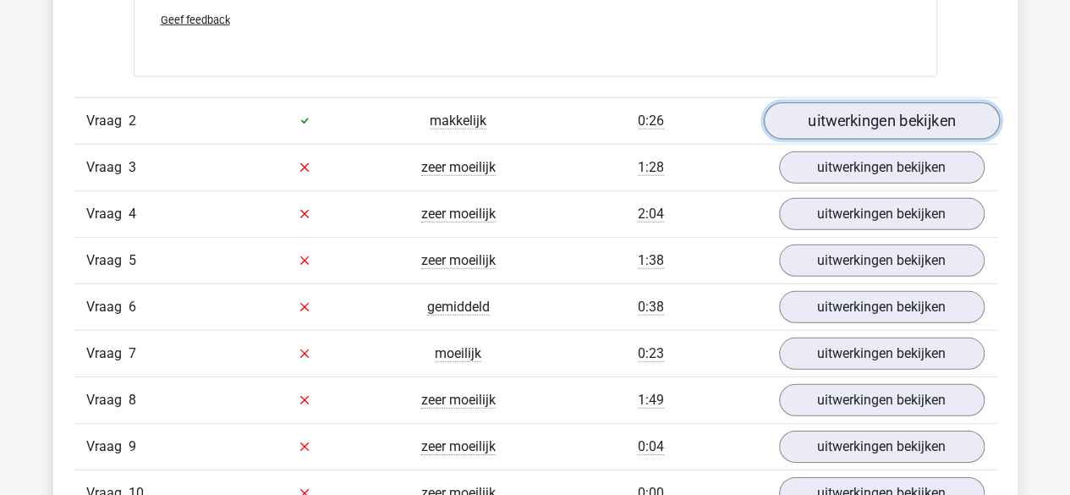
click at [854, 121] on link "uitwerkingen bekijken" at bounding box center [881, 120] width 236 height 37
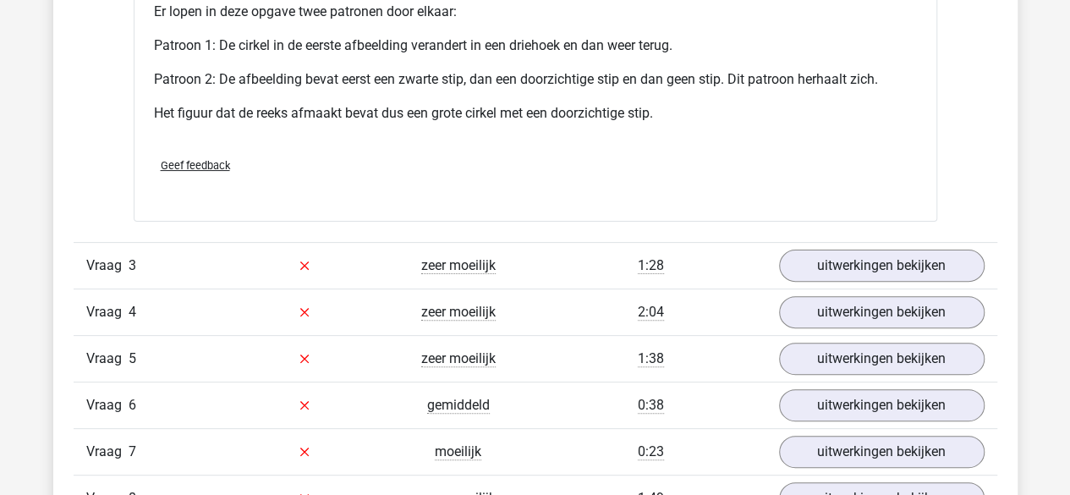
scroll to position [3329, 0]
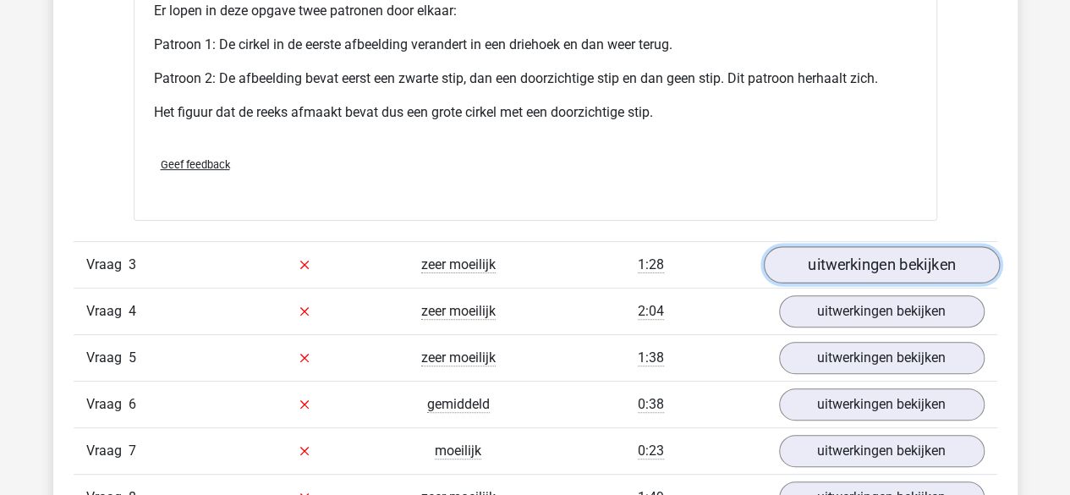
click at [910, 258] on link "uitwerkingen bekijken" at bounding box center [881, 264] width 236 height 37
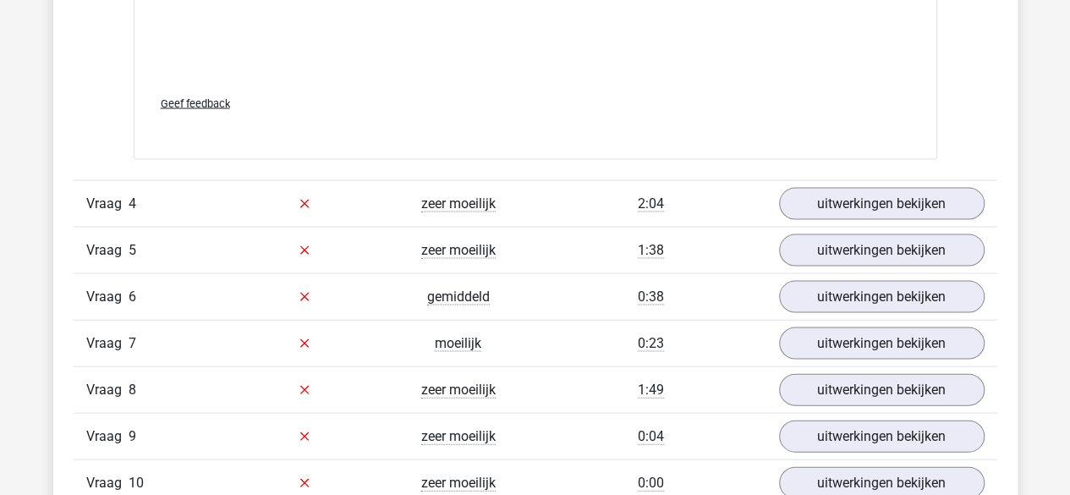
scroll to position [4855, 0]
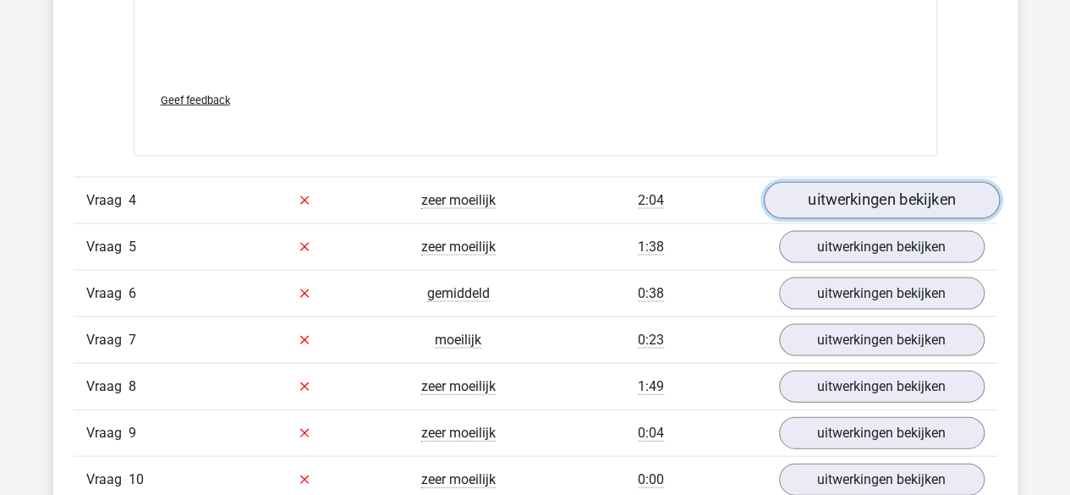
click at [863, 194] on link "uitwerkingen bekijken" at bounding box center [881, 200] width 236 height 37
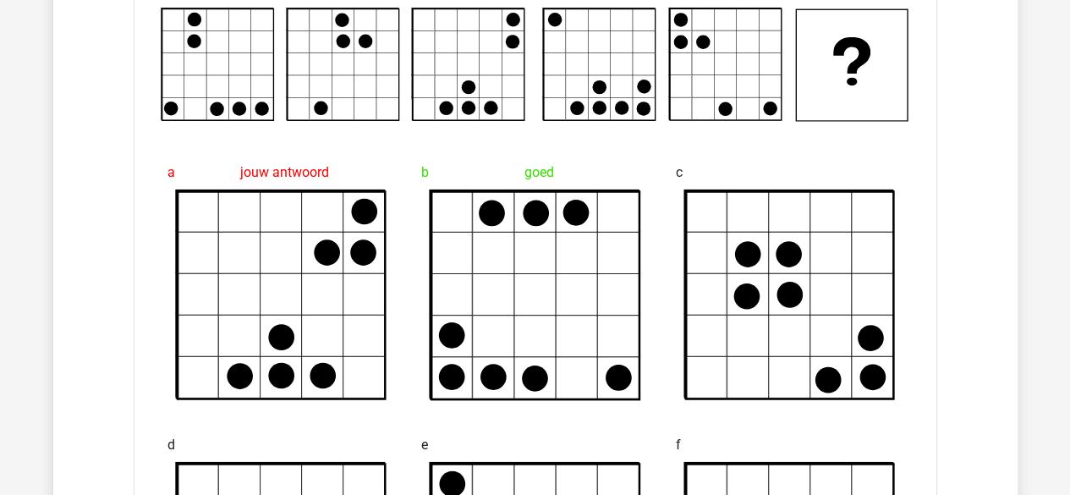
scroll to position [5124, 0]
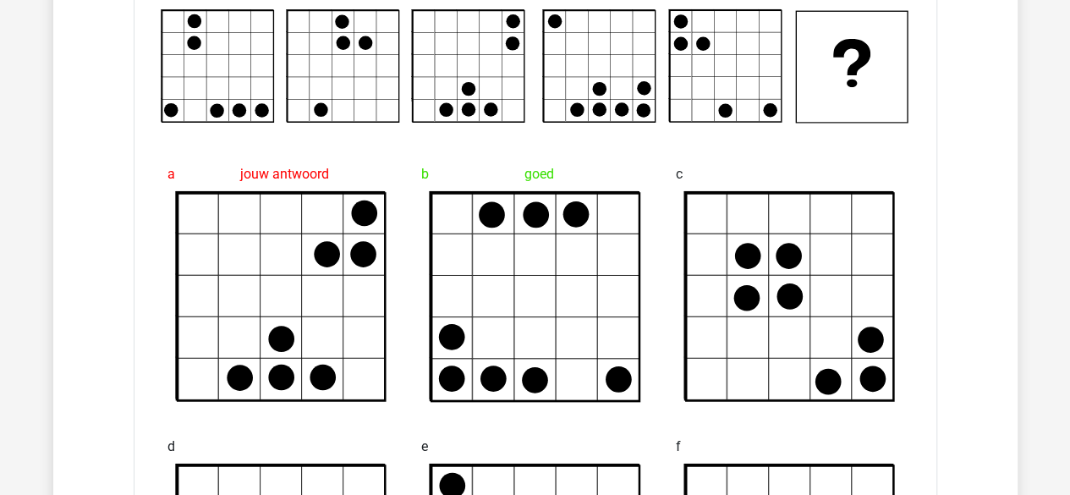
click at [863, 194] on icon at bounding box center [790, 298] width 208 height 208
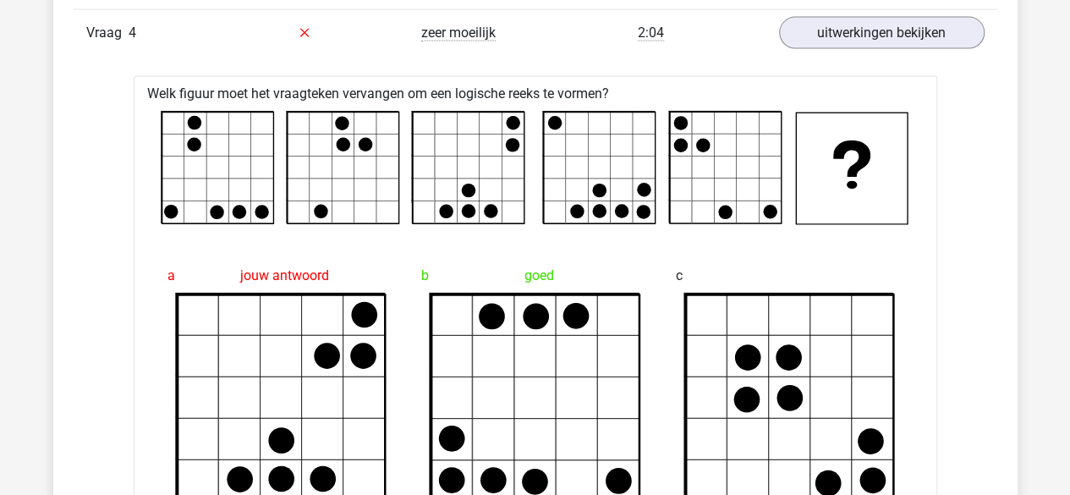
scroll to position [5057, 0]
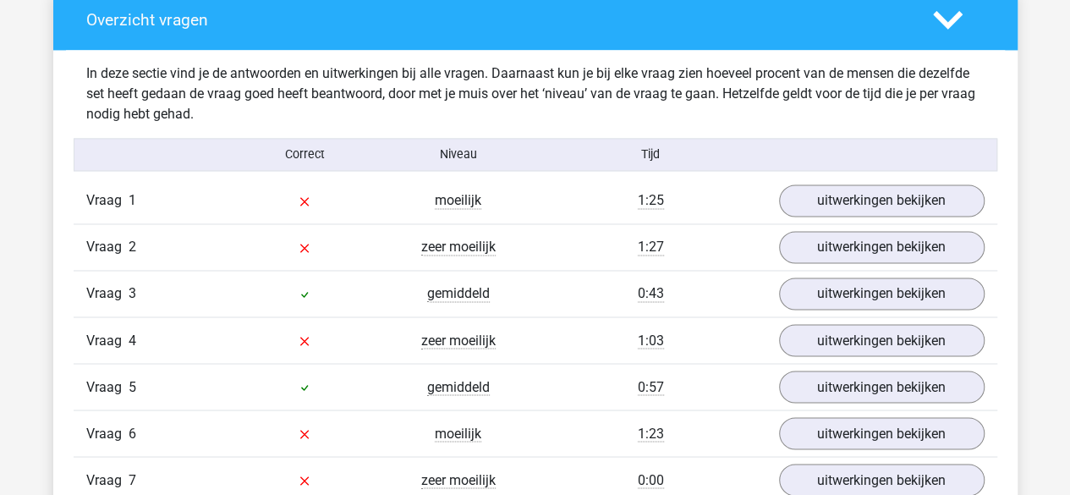
scroll to position [1279, 0]
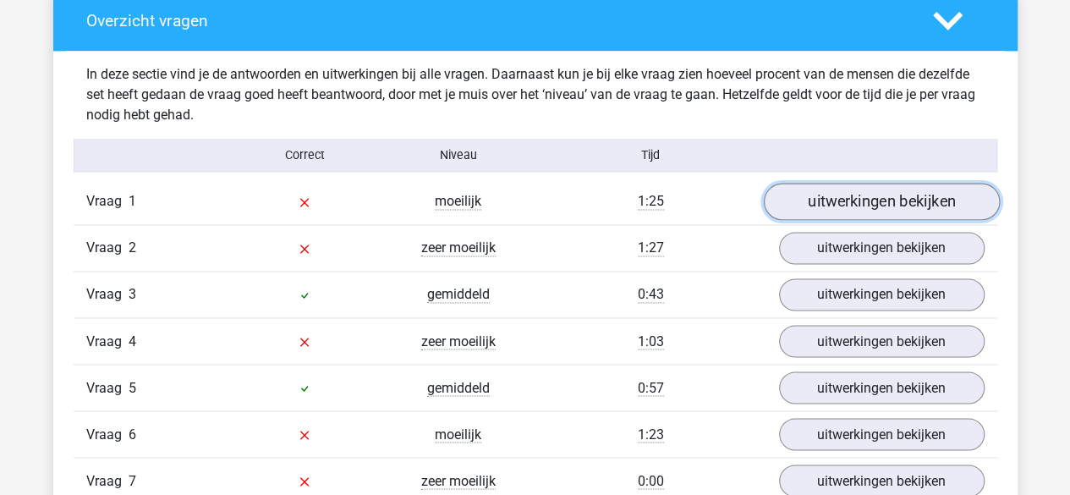
click at [844, 194] on link "uitwerkingen bekijken" at bounding box center [881, 201] width 236 height 37
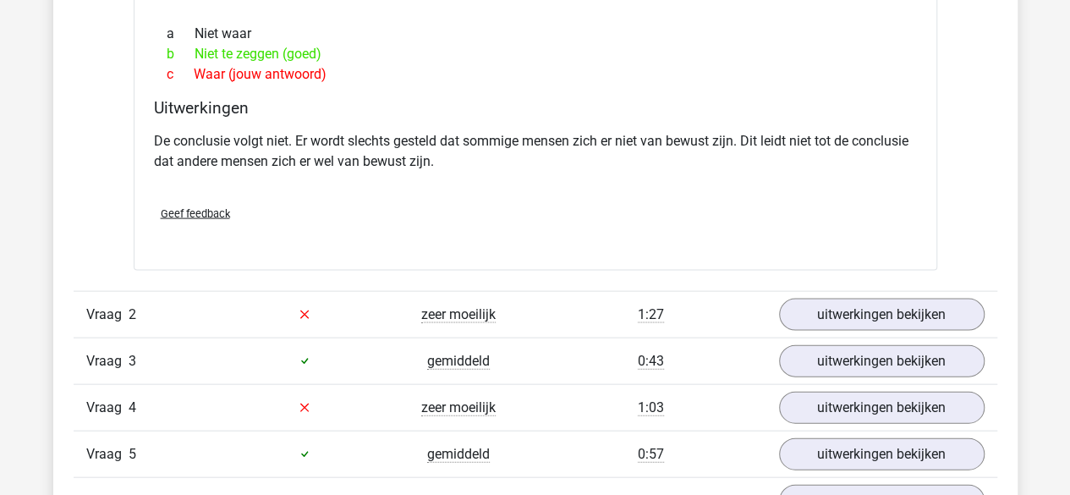
scroll to position [1669, 0]
click at [838, 297] on link "uitwerkingen bekijken" at bounding box center [881, 315] width 236 height 37
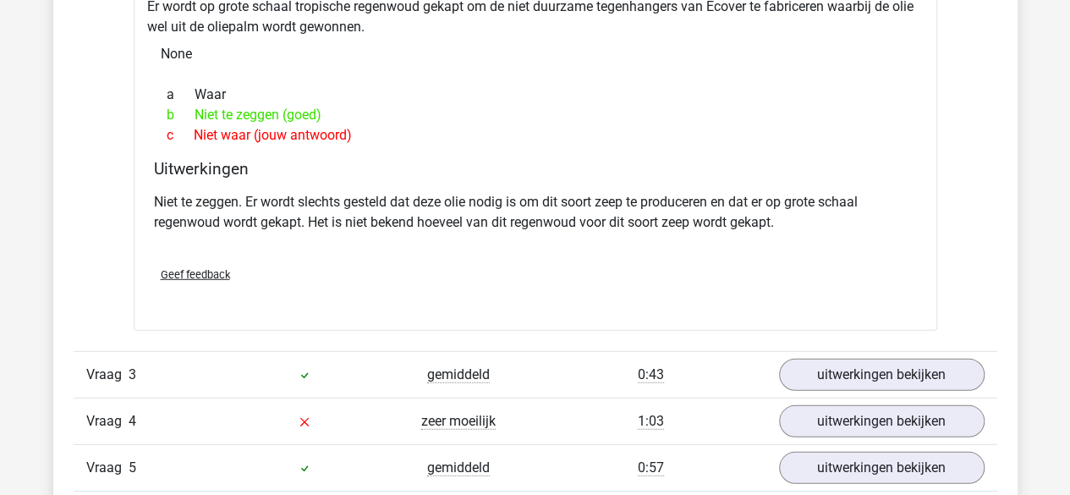
scroll to position [2322, 0]
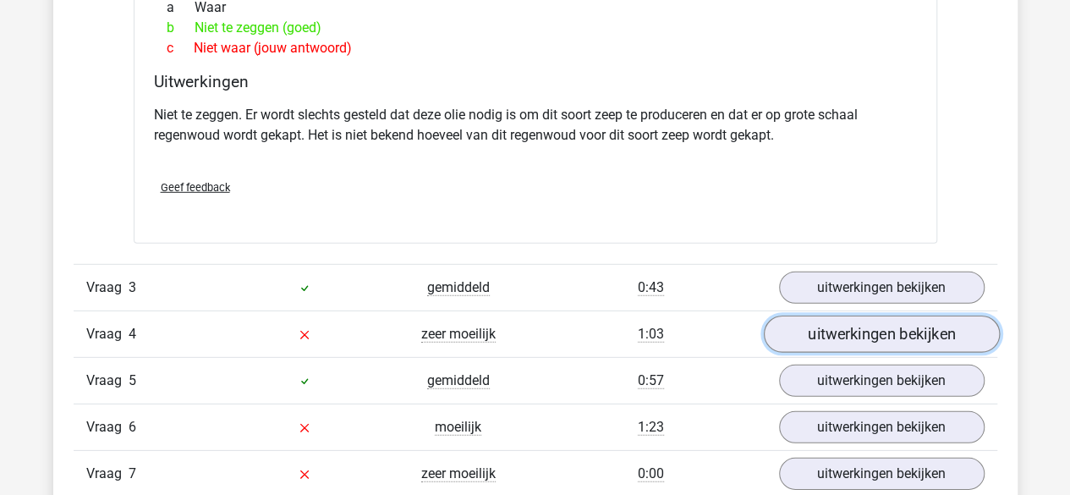
click at [849, 326] on link "uitwerkingen bekijken" at bounding box center [881, 333] width 236 height 37
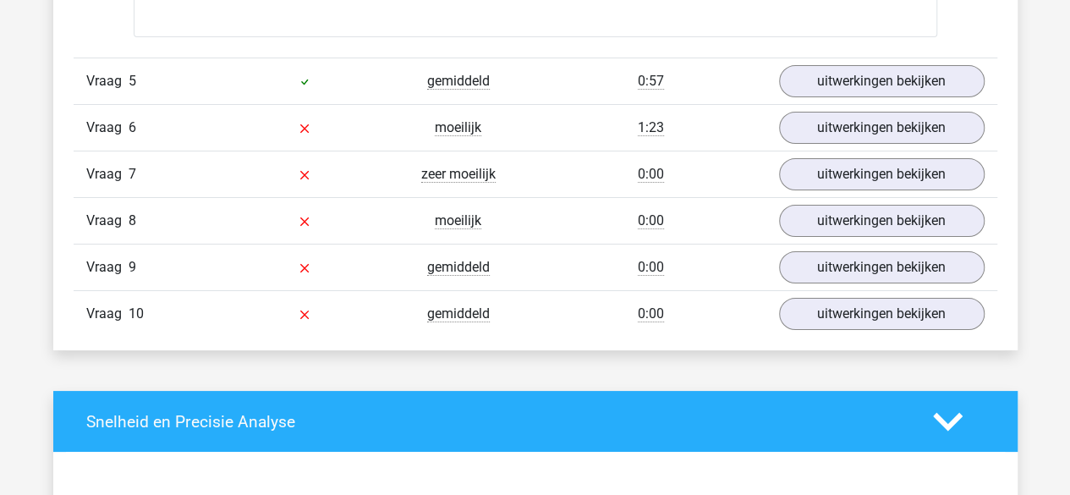
scroll to position [3079, 0]
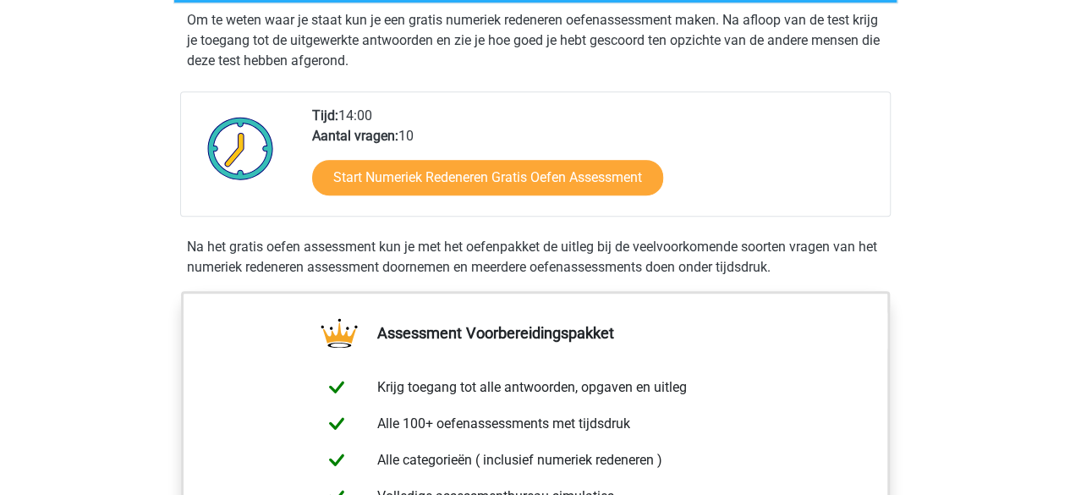
scroll to position [381, 0]
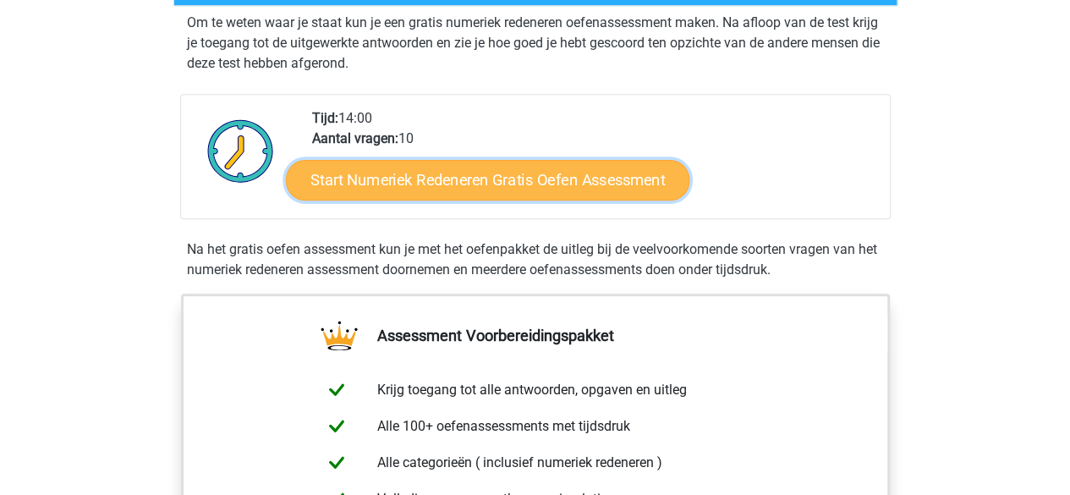
click at [458, 172] on link "Start Numeriek Redeneren Gratis Oefen Assessment" at bounding box center [487, 179] width 403 height 41
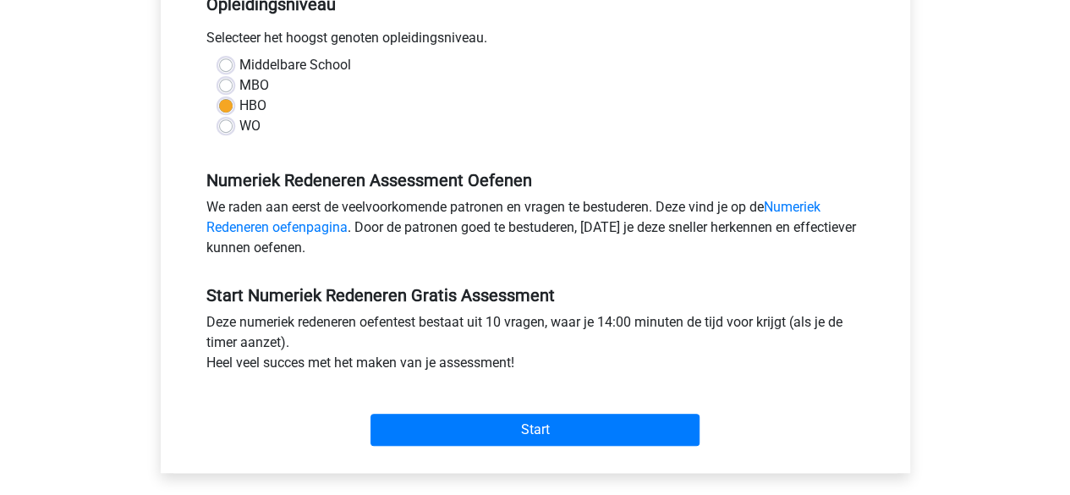
scroll to position [369, 0]
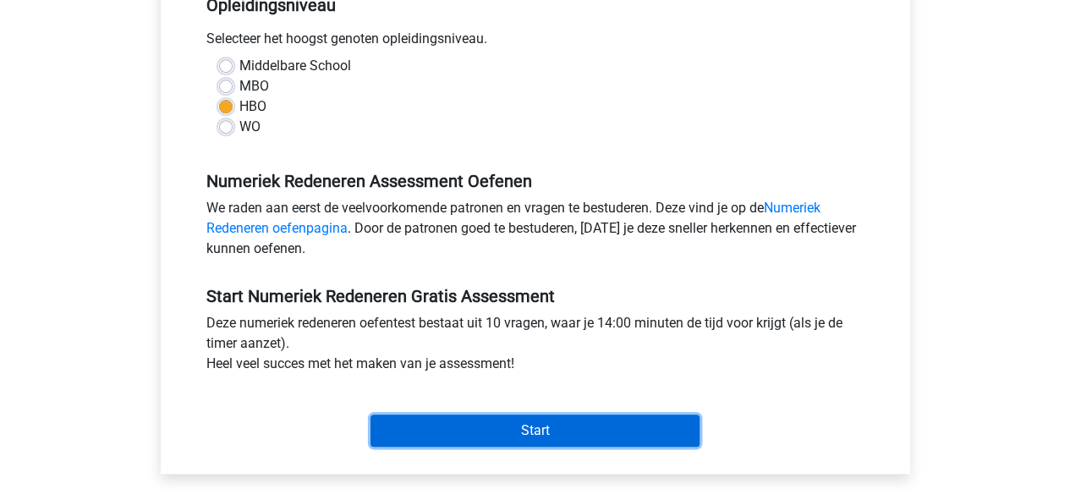
click at [487, 424] on input "Start" at bounding box center [534, 430] width 329 height 32
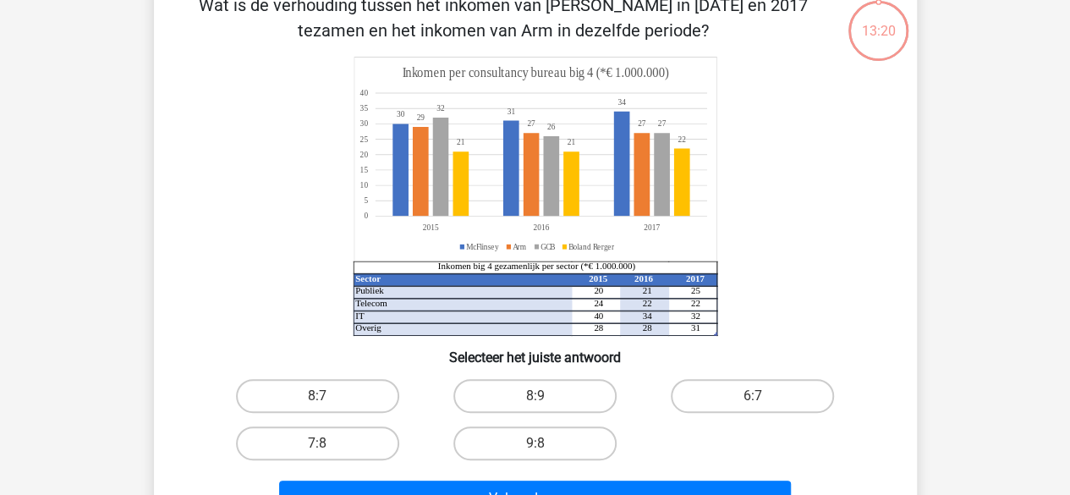
scroll to position [100, 0]
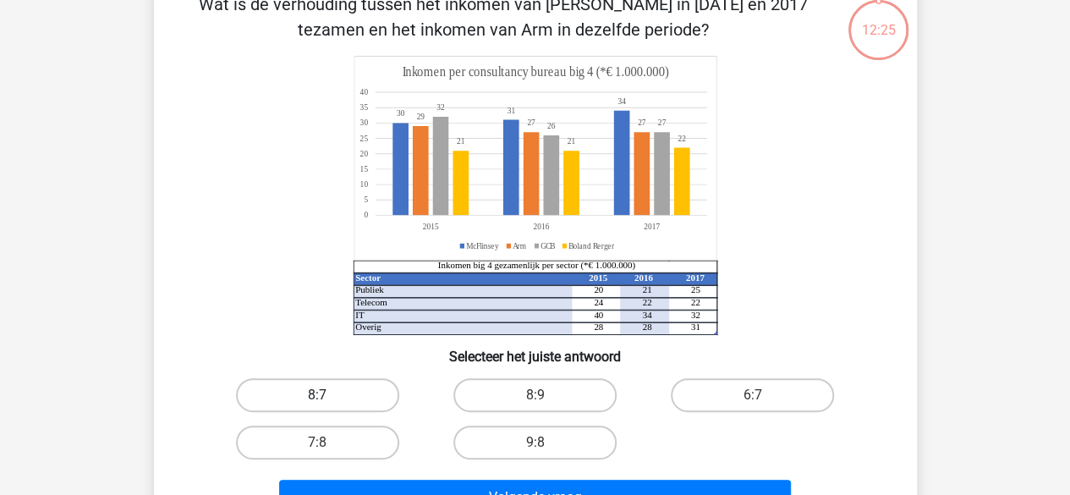
click at [308, 387] on label "8:7" at bounding box center [317, 395] width 163 height 34
click at [317, 395] on input "8:7" at bounding box center [322, 400] width 11 height 11
radio input "true"
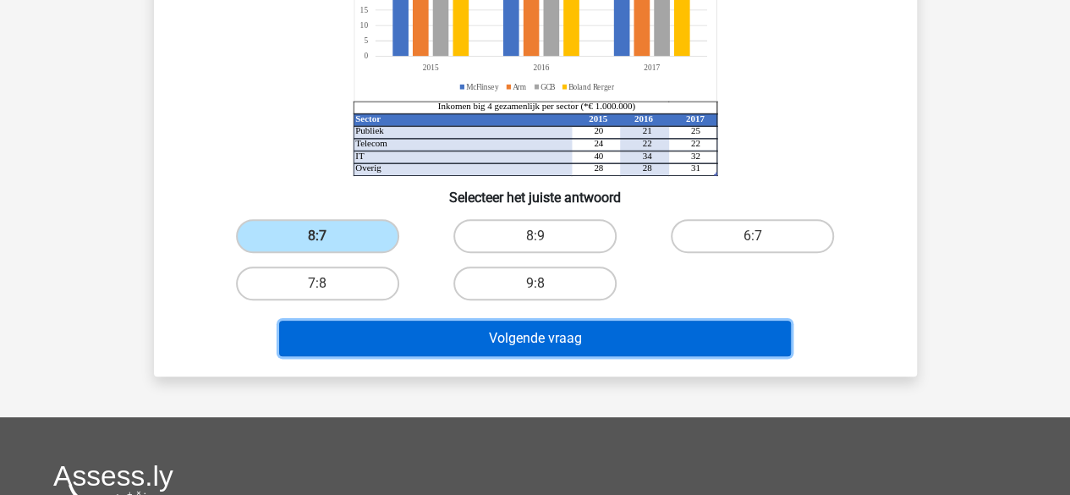
click at [370, 337] on button "Volgende vraag" at bounding box center [535, 338] width 512 height 36
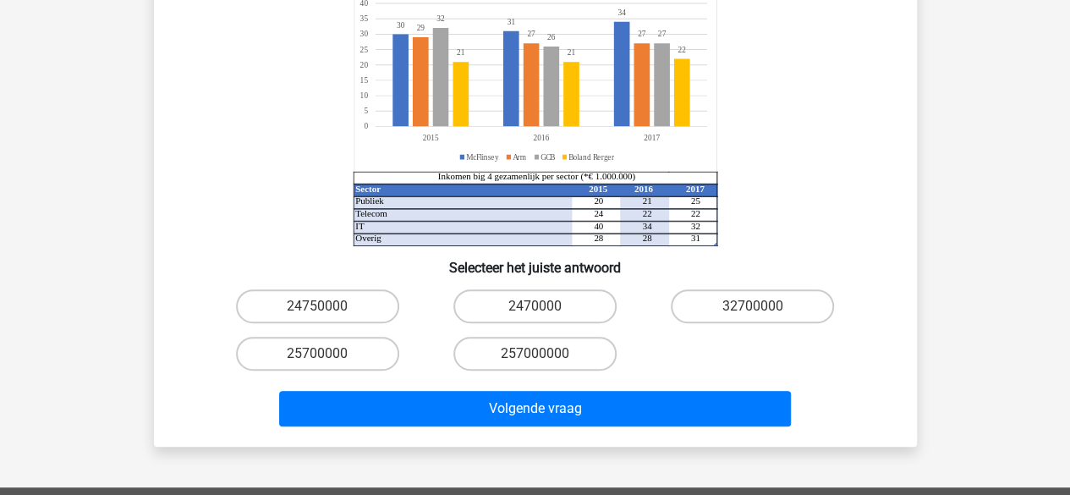
scroll to position [263, 0]
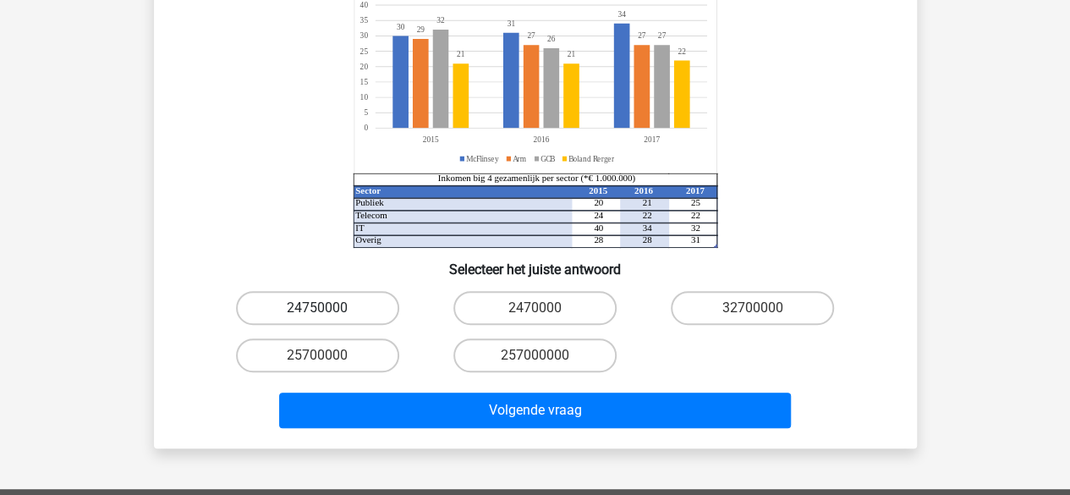
click at [366, 291] on label "24750000" at bounding box center [317, 308] width 163 height 34
click at [328, 308] on input "24750000" at bounding box center [322, 313] width 11 height 11
radio input "true"
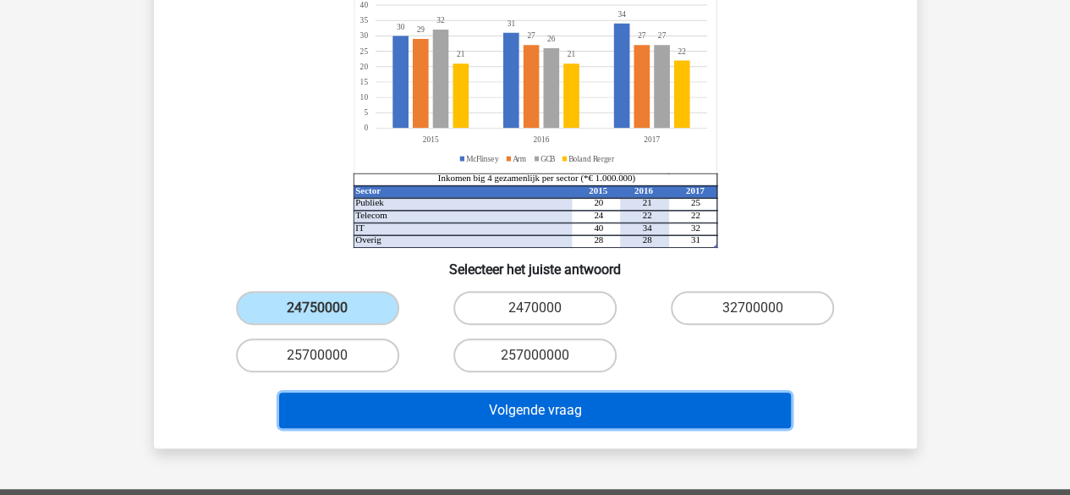
click at [466, 392] on button "Volgende vraag" at bounding box center [535, 410] width 512 height 36
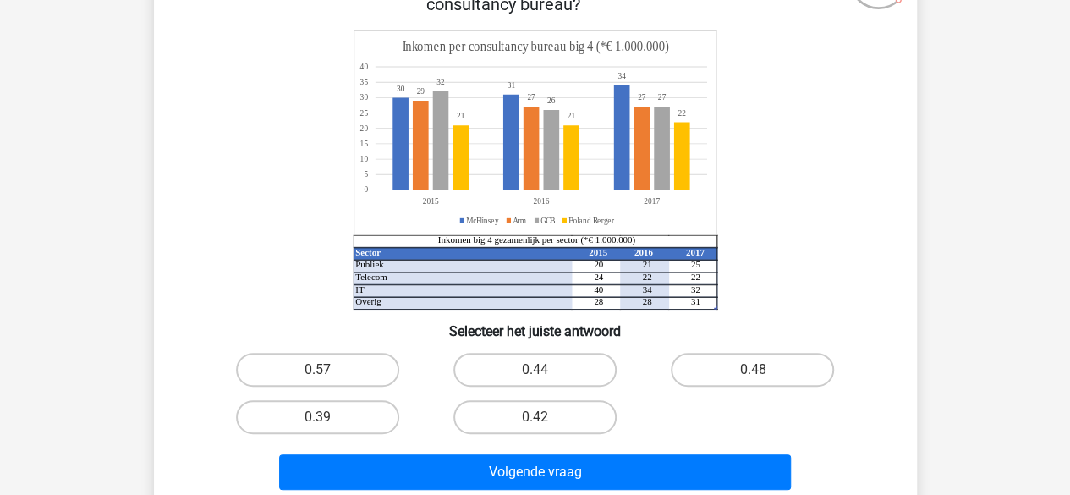
scroll to position [152, 0]
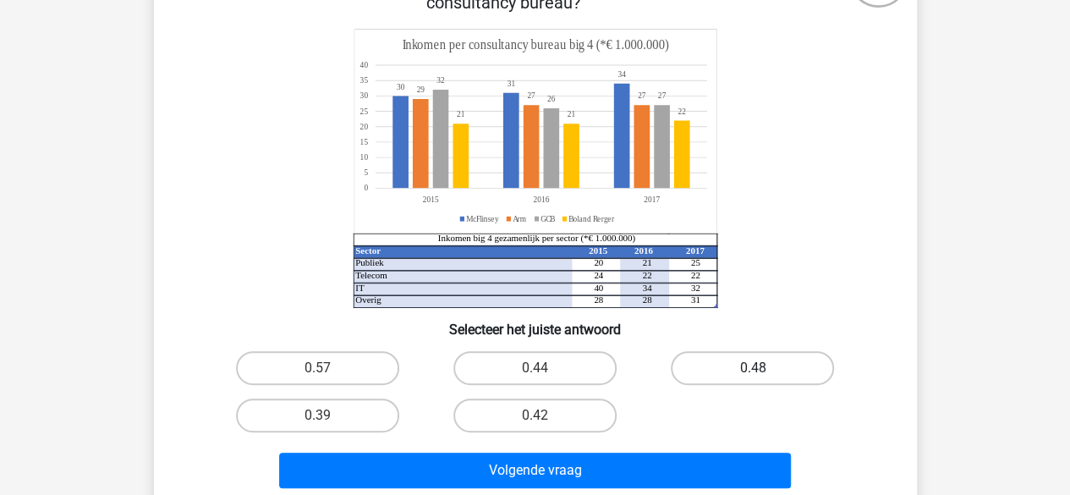
click at [717, 371] on label "0.48" at bounding box center [752, 368] width 163 height 34
click at [753, 371] on input "0.48" at bounding box center [758, 373] width 11 height 11
radio input "true"
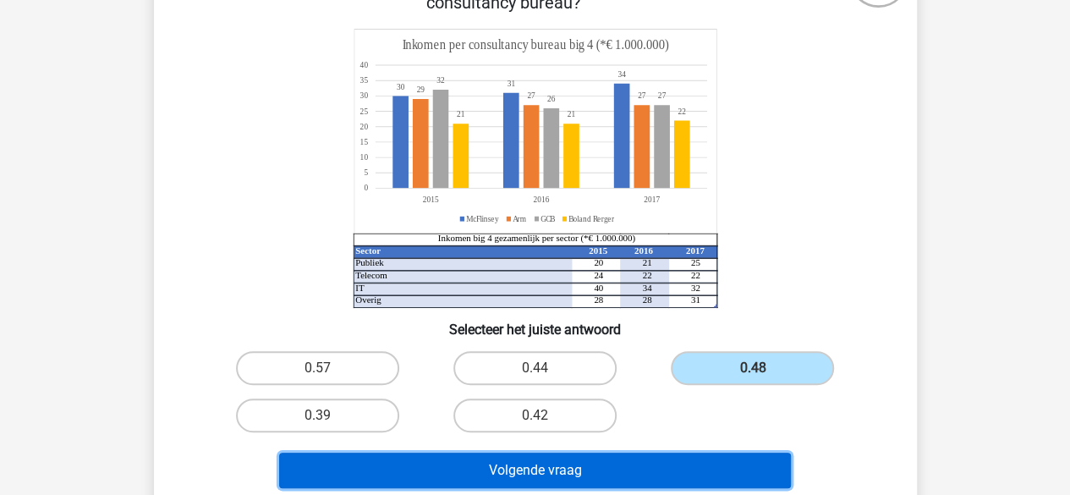
click at [596, 466] on button "Volgende vraag" at bounding box center [535, 470] width 512 height 36
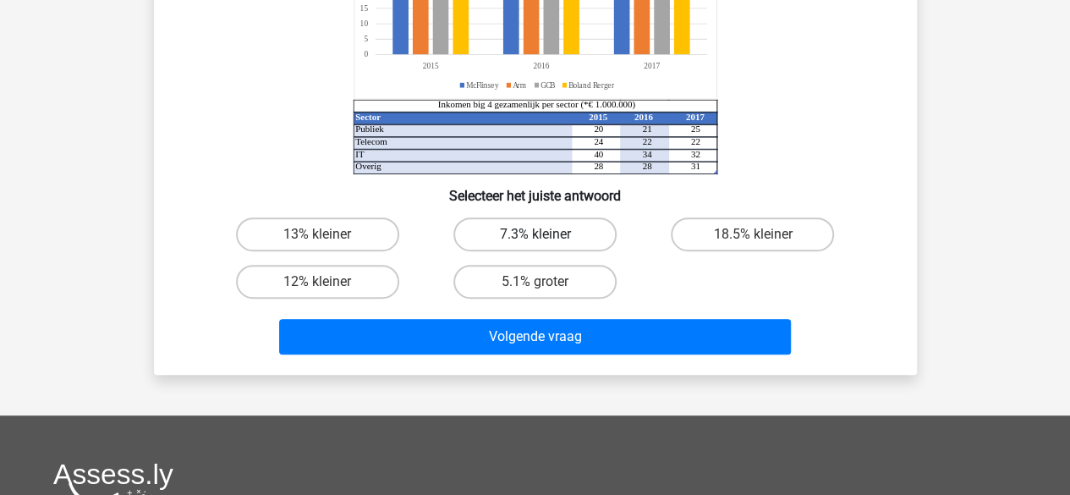
scroll to position [262, 0]
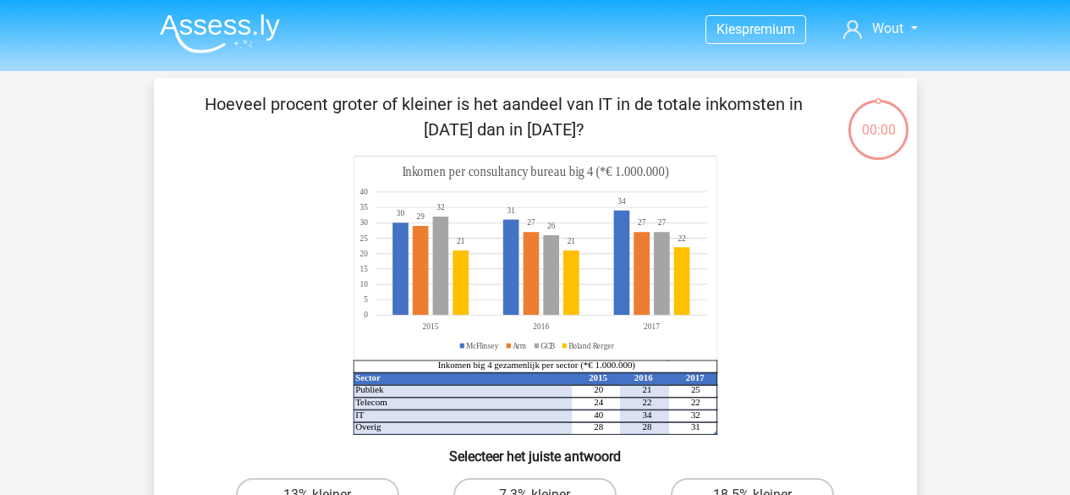
scroll to position [233, 0]
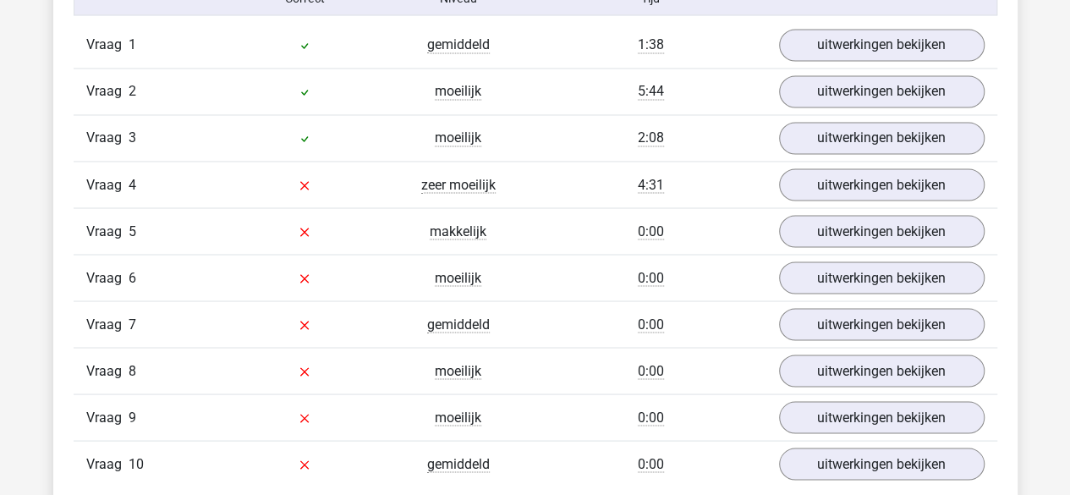
scroll to position [1437, 0]
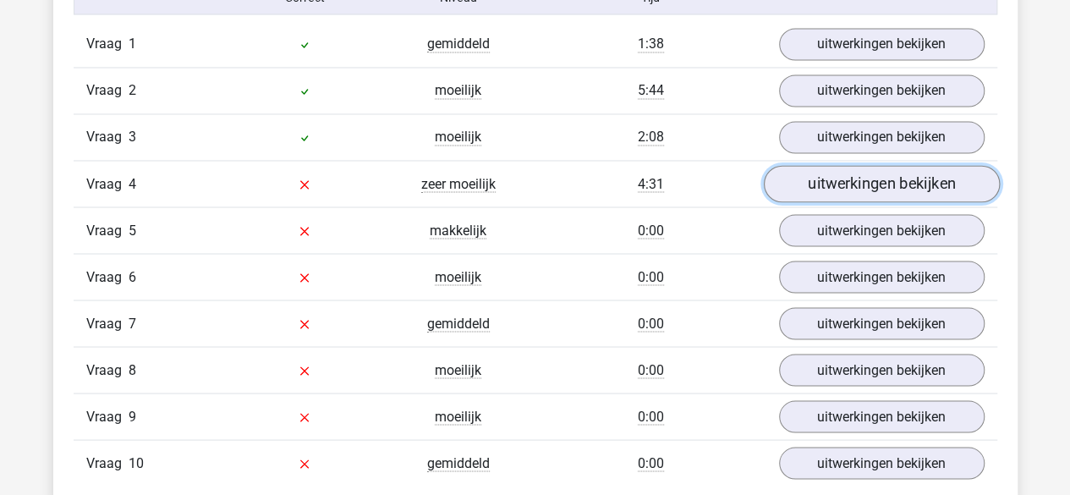
click at [853, 170] on link "uitwerkingen bekijken" at bounding box center [881, 184] width 236 height 37
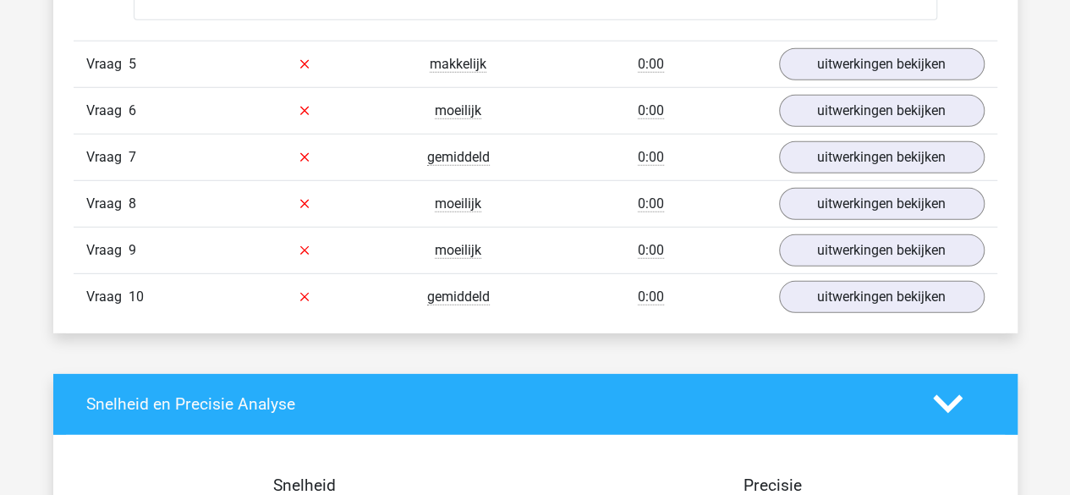
scroll to position [2359, 0]
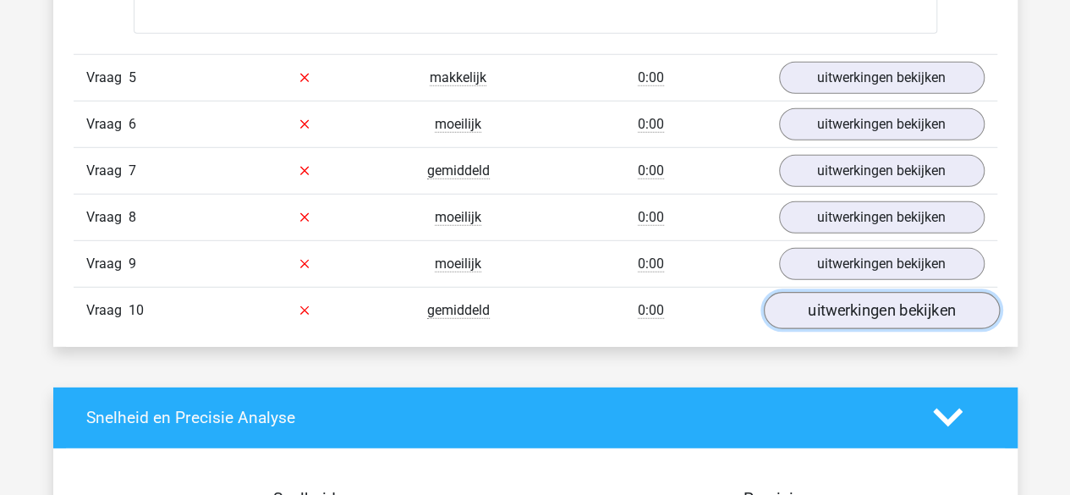
click at [815, 294] on link "uitwerkingen bekijken" at bounding box center [881, 310] width 236 height 37
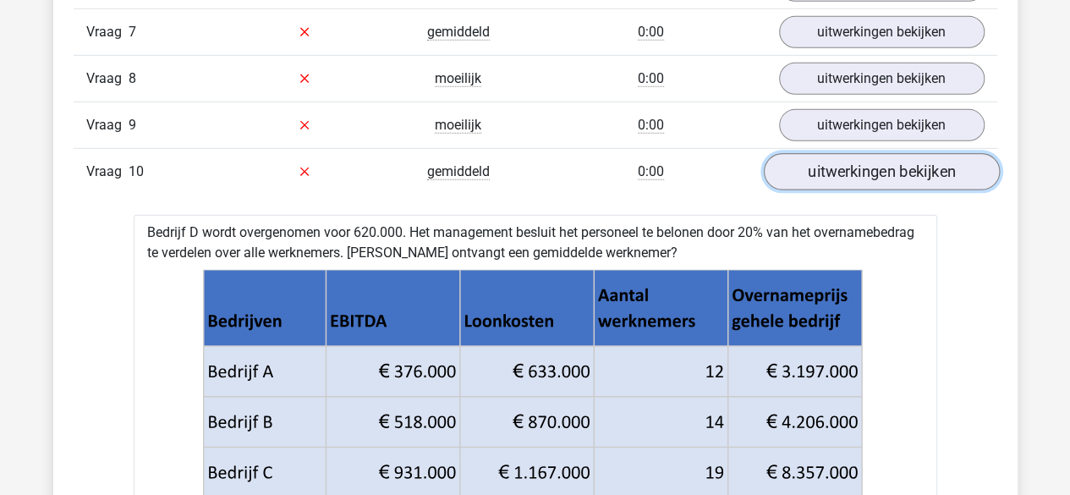
scroll to position [2483, 0]
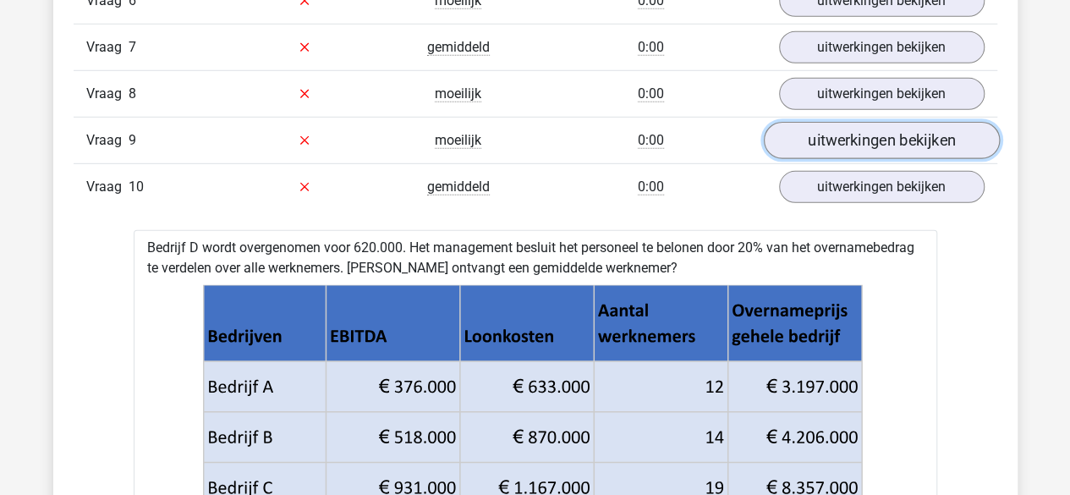
click at [906, 122] on link "uitwerkingen bekijken" at bounding box center [881, 140] width 236 height 37
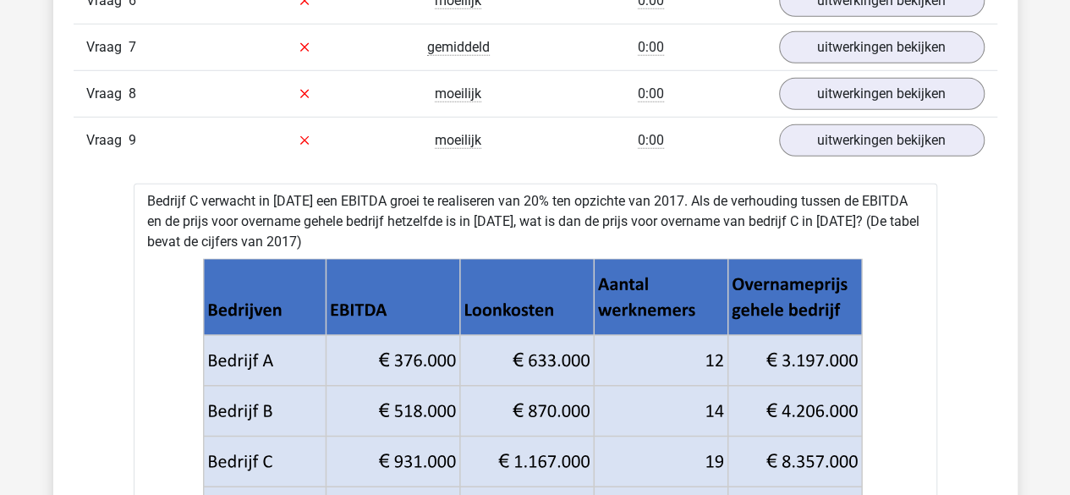
click at [906, 70] on div "Vraag 8 moeilijk 0:00 uitwerkingen bekijken" at bounding box center [535, 93] width 923 height 47
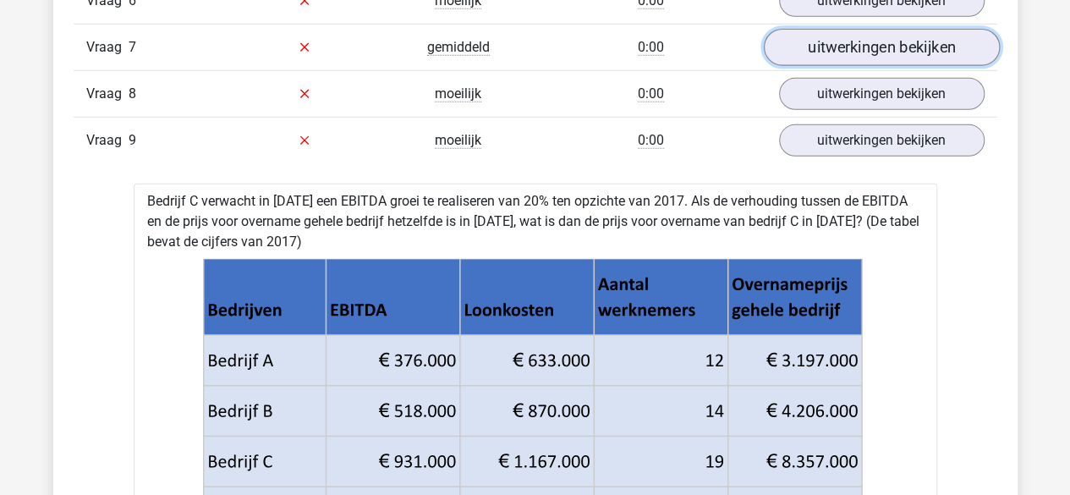
click at [901, 33] on link "uitwerkingen bekijken" at bounding box center [881, 47] width 236 height 37
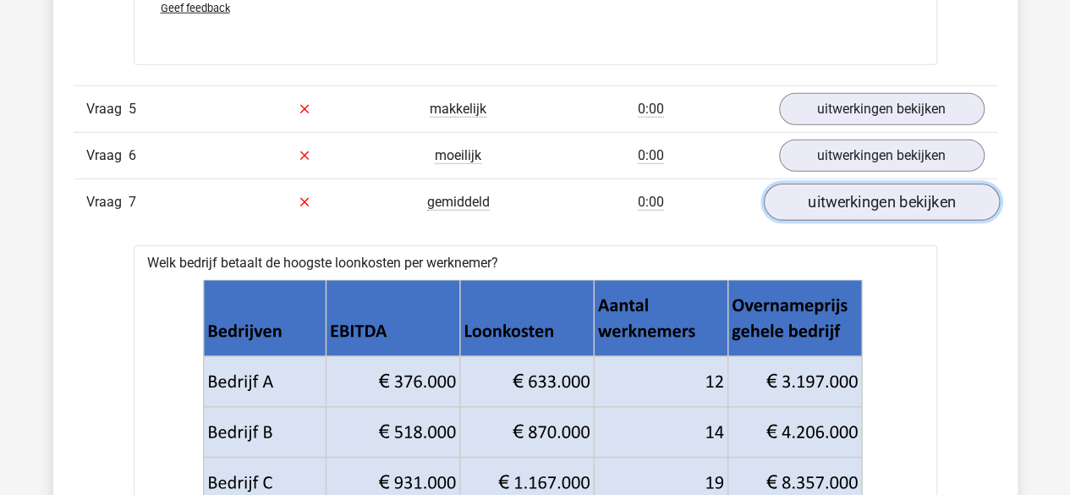
scroll to position [2325, 0]
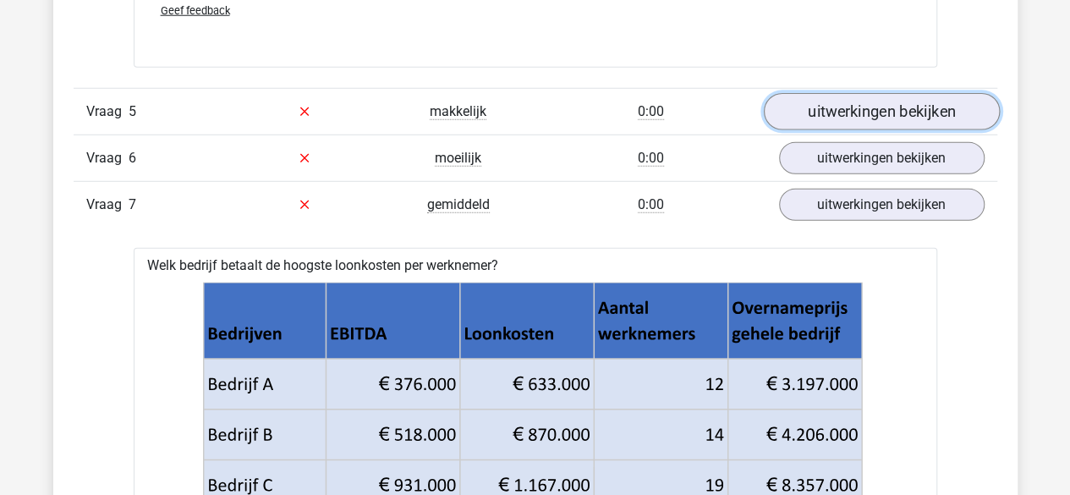
click at [884, 105] on link "uitwerkingen bekijken" at bounding box center [881, 111] width 236 height 37
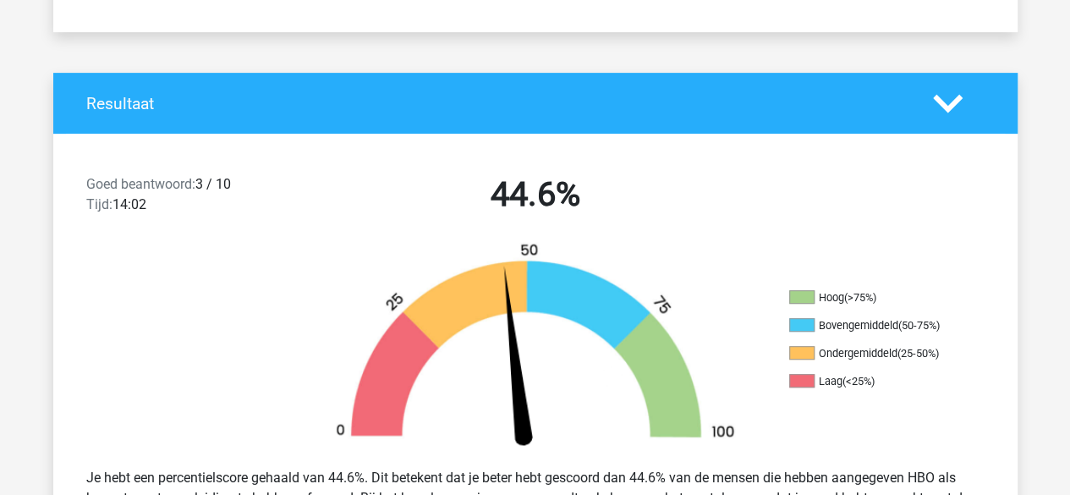
scroll to position [240, 0]
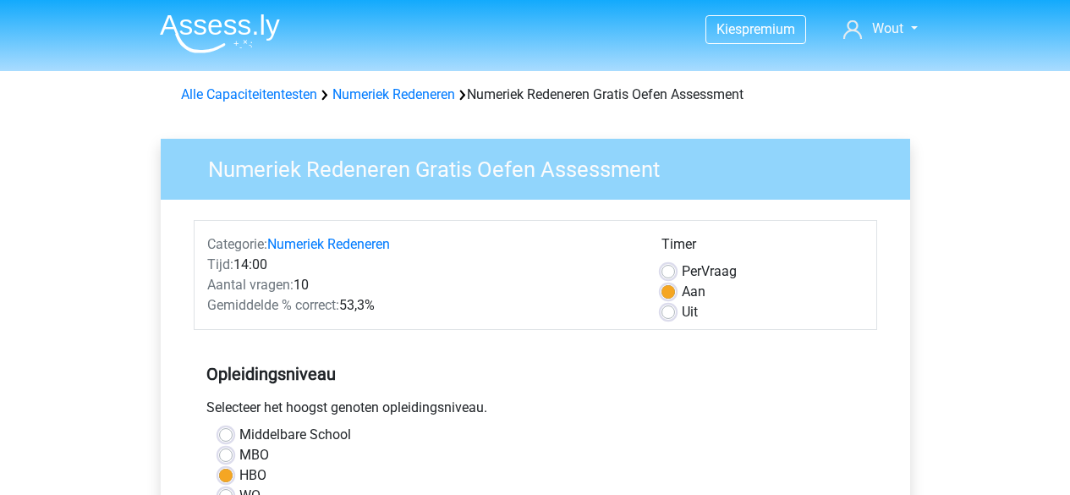
scroll to position [369, 0]
